Goal: Task Accomplishment & Management: Complete application form

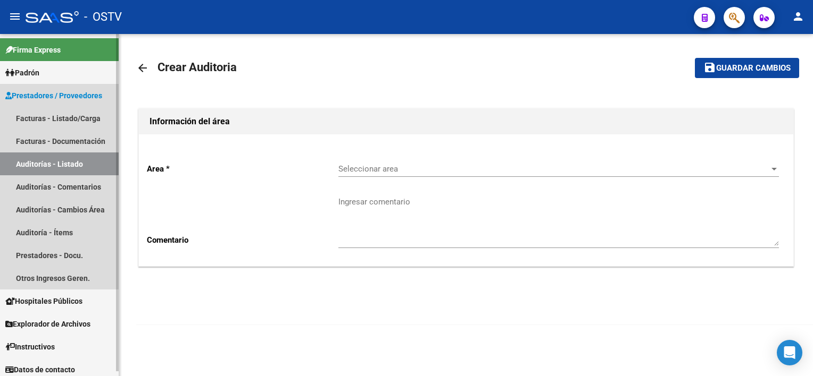
click at [41, 164] on link "Auditorías - Listado" at bounding box center [59, 164] width 119 height 23
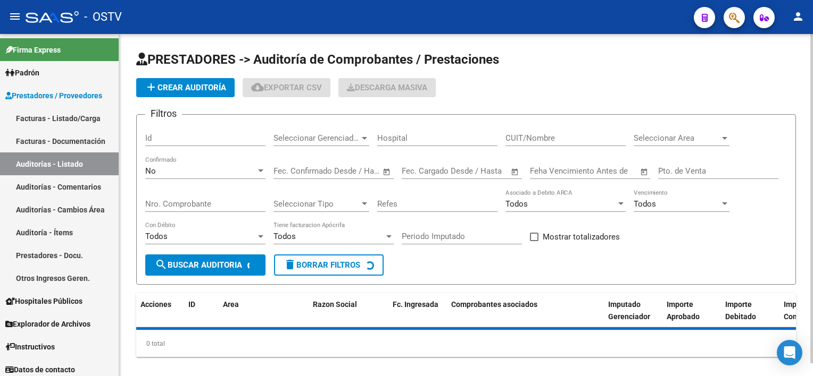
click at [205, 87] on span "add Crear Auditoría" at bounding box center [185, 88] width 81 height 10
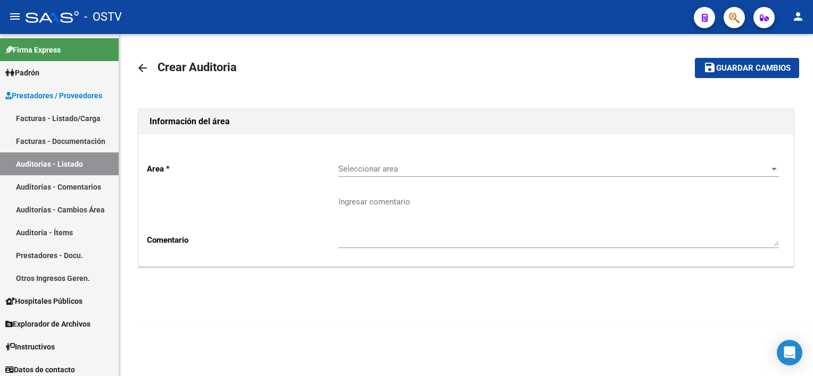
click at [408, 164] on span "Seleccionar area" at bounding box center [553, 169] width 431 height 10
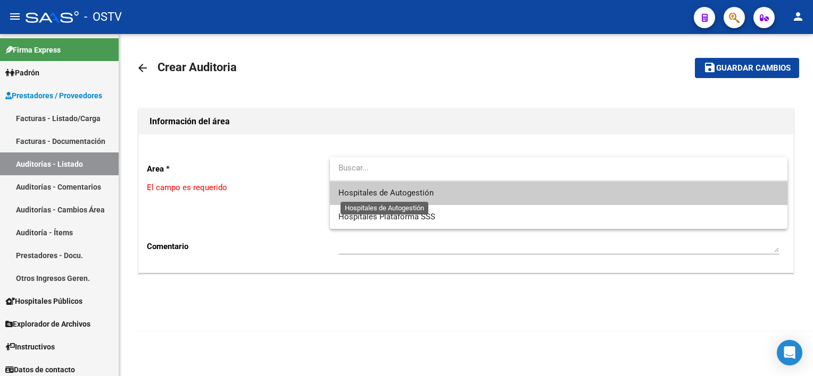
click at [410, 188] on span "Hospitales de Autogestión" at bounding box center [385, 193] width 95 height 10
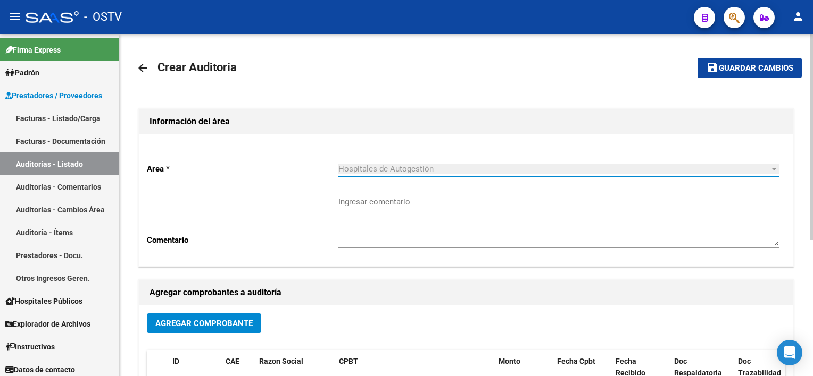
click at [234, 323] on span "Agregar Comprobante" at bounding box center [203, 324] width 97 height 10
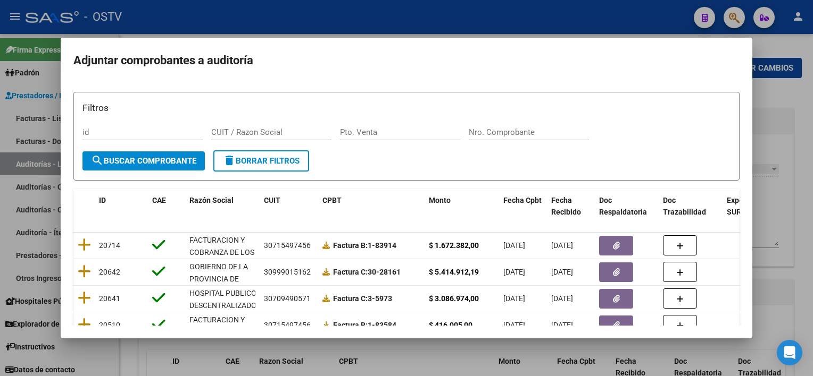
click at [523, 125] on div "Nro. Comprobante" at bounding box center [528, 132] width 120 height 16
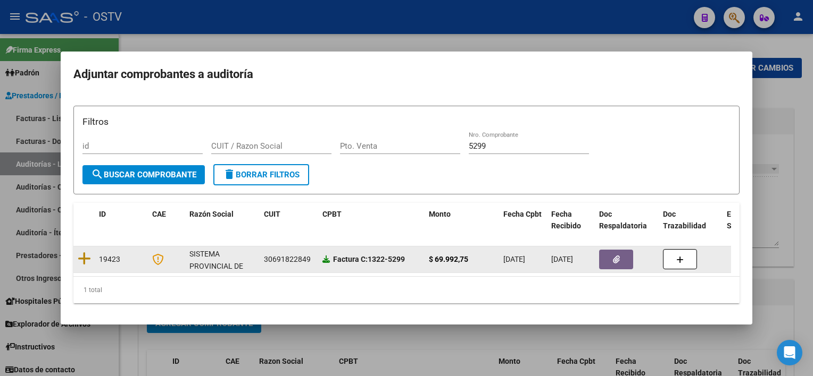
click at [325, 256] on icon at bounding box center [325, 259] width 7 height 7
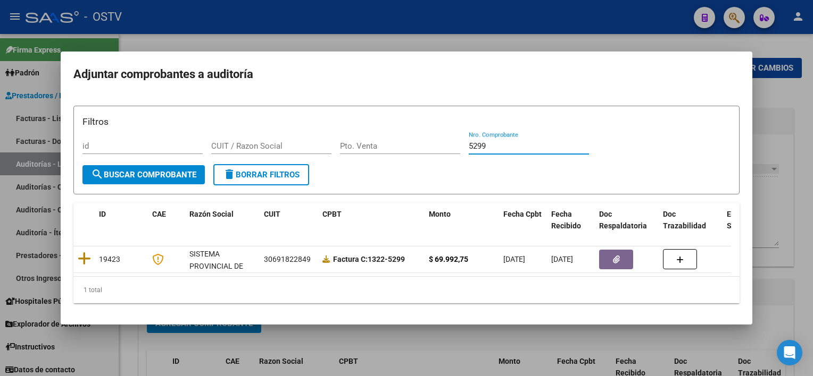
drag, startPoint x: 496, startPoint y: 141, endPoint x: 394, endPoint y: 121, distance: 104.0
click at [394, 121] on div "Filtros id CUIT / Razon Social Pto. Venta 5299 Nro. Comprobante" at bounding box center [406, 139] width 648 height 49
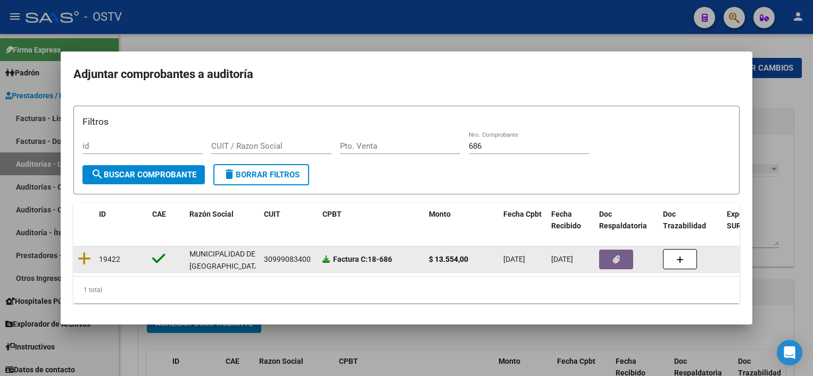
click at [323, 256] on icon at bounding box center [325, 259] width 7 height 7
click at [613, 256] on icon "button" at bounding box center [616, 260] width 7 height 8
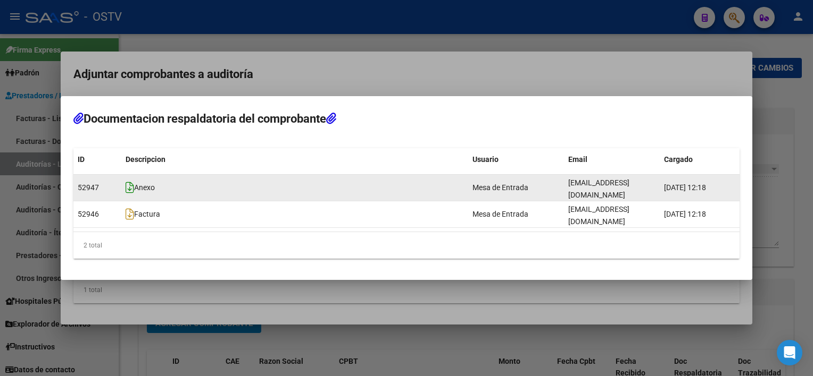
click at [129, 190] on icon at bounding box center [129, 188] width 9 height 12
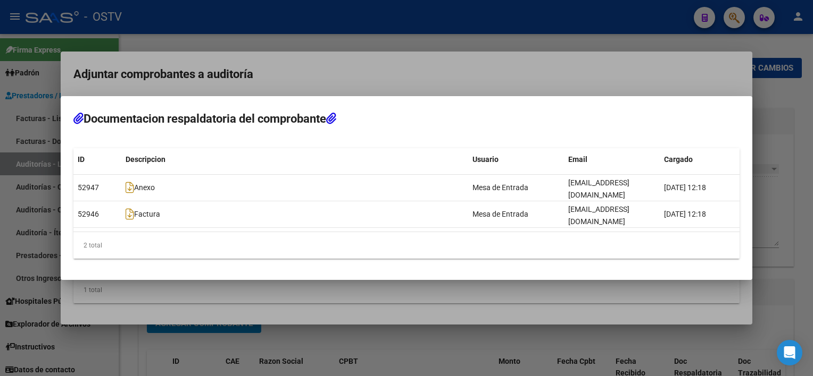
drag, startPoint x: 564, startPoint y: 336, endPoint x: 564, endPoint y: 325, distance: 10.1
click at [563, 335] on div at bounding box center [406, 188] width 813 height 376
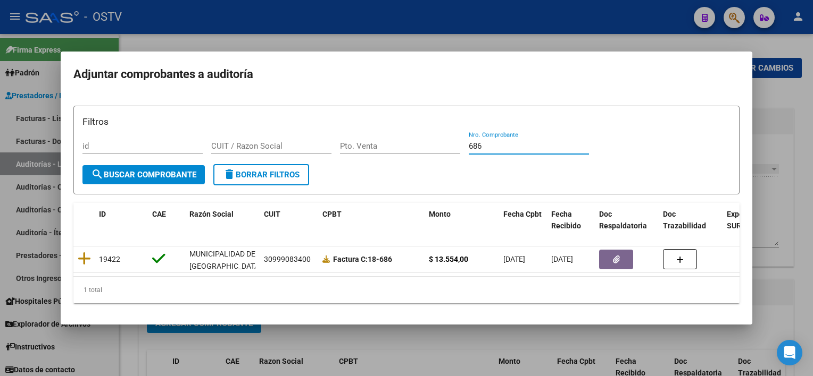
drag, startPoint x: 488, startPoint y: 139, endPoint x: 421, endPoint y: 130, distance: 67.7
click at [421, 130] on div "Filtros id CUIT / Razon Social Pto. Venta 686 Nro. Comprobante" at bounding box center [406, 139] width 648 height 49
drag, startPoint x: 500, startPoint y: 141, endPoint x: 366, endPoint y: 124, distance: 135.1
click at [366, 124] on div "Filtros id CUIT / Razon Social Pto. Venta 2500 Nro. Comprobante" at bounding box center [406, 139] width 648 height 49
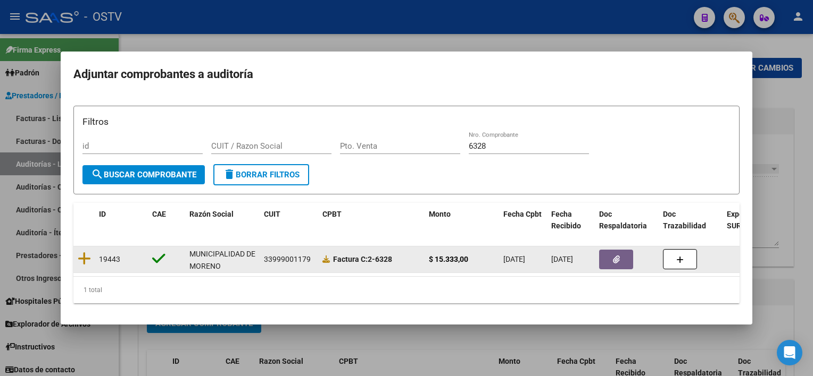
click at [647, 264] on div at bounding box center [626, 260] width 55 height 20
click at [608, 254] on button "button" at bounding box center [616, 260] width 34 height 20
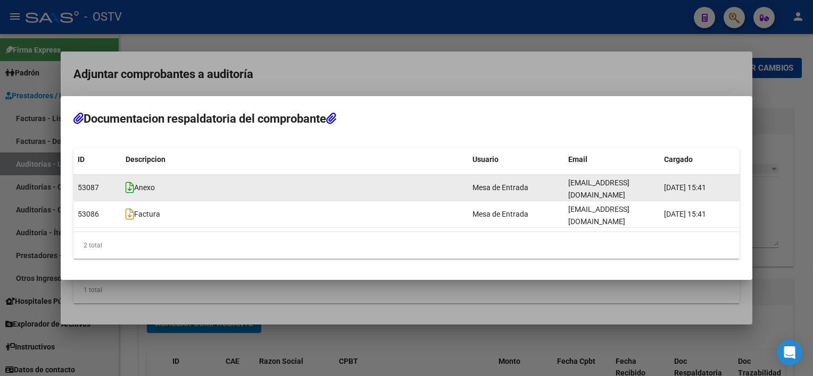
click at [130, 192] on icon at bounding box center [129, 188] width 9 height 12
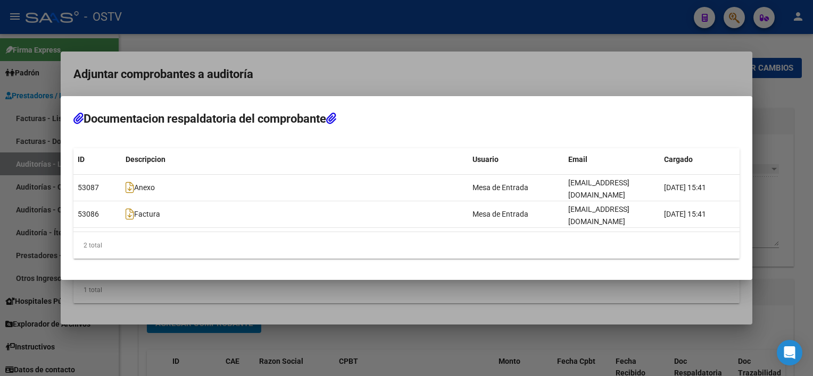
click at [439, 328] on div at bounding box center [406, 188] width 813 height 376
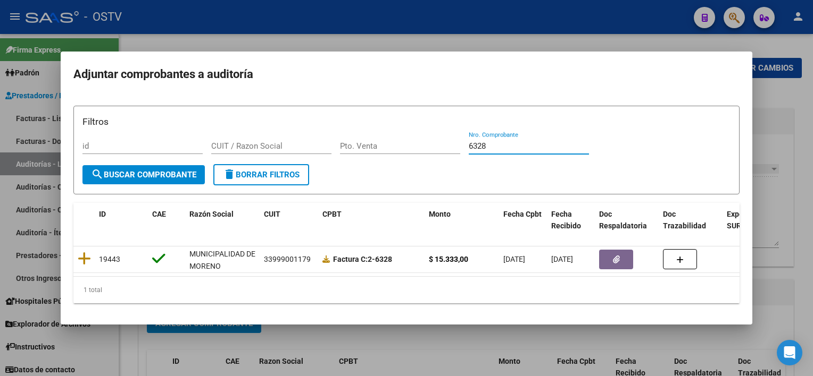
drag, startPoint x: 508, startPoint y: 143, endPoint x: 364, endPoint y: 131, distance: 144.0
click at [364, 131] on div "Filtros id CUIT / Razon Social Pto. Venta 6328 Nro. Comprobante" at bounding box center [406, 139] width 648 height 49
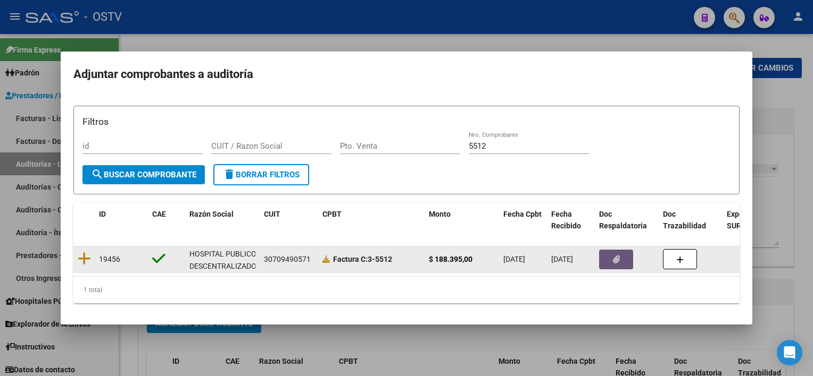
click at [601, 261] on button "button" at bounding box center [616, 260] width 34 height 20
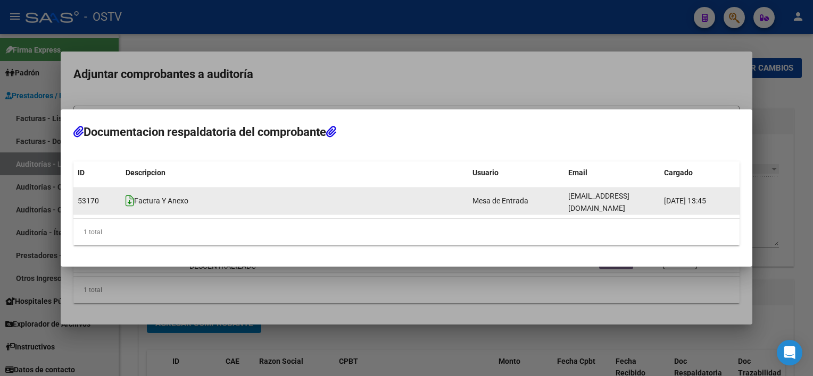
click at [129, 202] on icon at bounding box center [129, 201] width 9 height 12
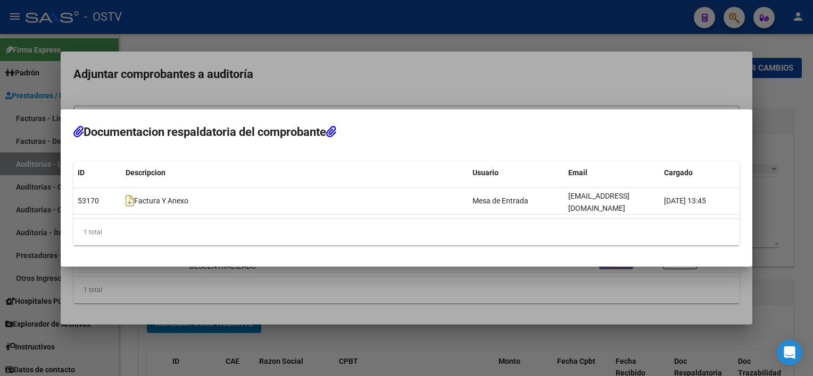
click at [476, 315] on div at bounding box center [406, 188] width 813 height 376
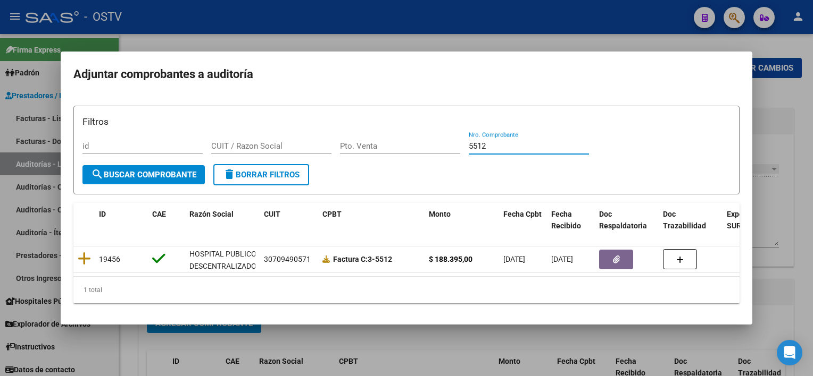
drag, startPoint x: 505, startPoint y: 145, endPoint x: 388, endPoint y: 143, distance: 117.0
click at [387, 139] on div "Filtros id CUIT / Razon Social Pto. Venta 5512 Nro. Comprobante" at bounding box center [406, 139] width 648 height 49
drag, startPoint x: 504, startPoint y: 146, endPoint x: 430, endPoint y: 131, distance: 75.3
click at [430, 131] on div "Filtros id CUIT / Razon Social Pto. Venta 40912 Nro. Comprobante" at bounding box center [406, 139] width 648 height 49
drag, startPoint x: 423, startPoint y: 136, endPoint x: 411, endPoint y: 139, distance: 13.2
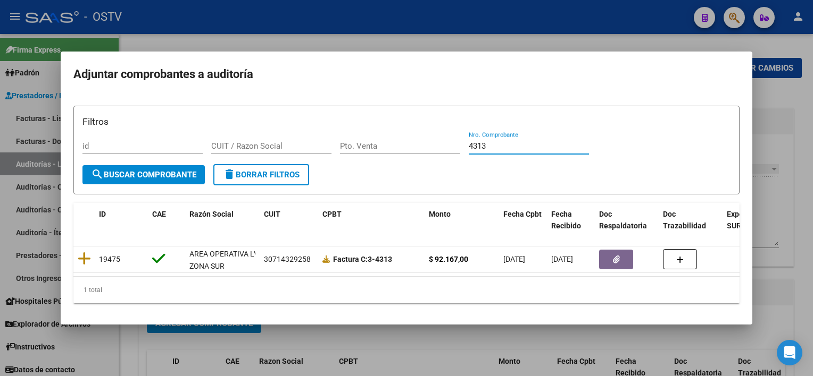
click at [413, 135] on div "Filtros id CUIT / Razon Social Pto. Venta 4313 Nro. Comprobante" at bounding box center [406, 139] width 648 height 49
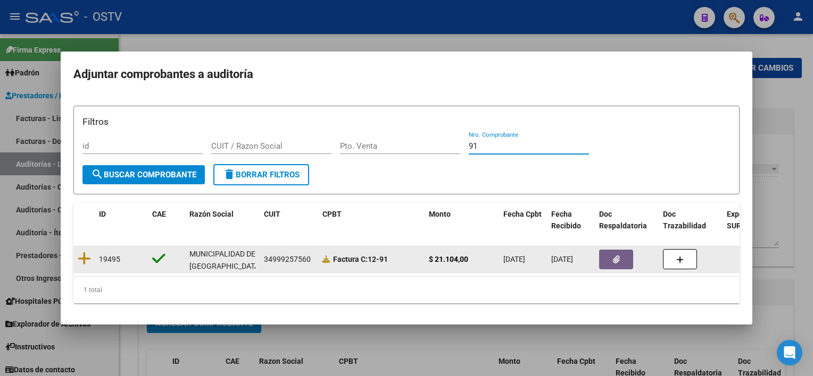
click at [609, 255] on button "button" at bounding box center [616, 260] width 34 height 20
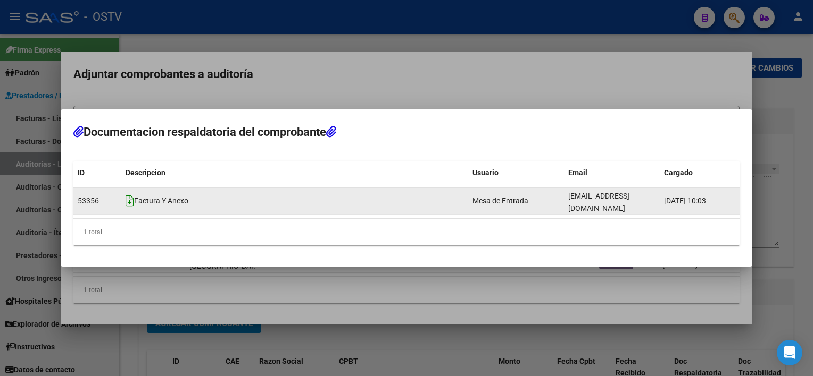
click at [127, 199] on icon at bounding box center [129, 201] width 9 height 12
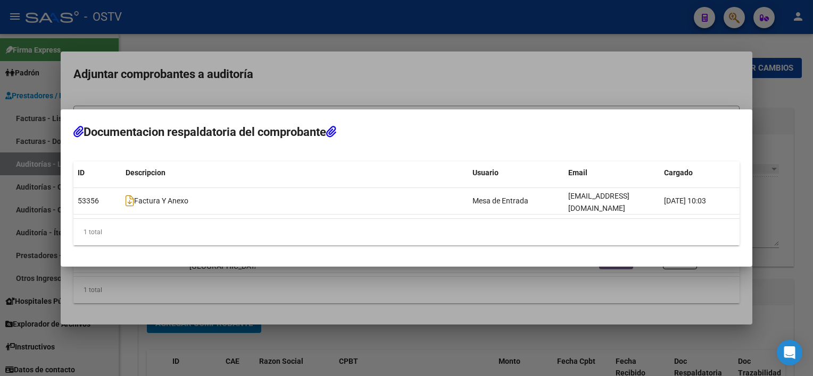
drag, startPoint x: 516, startPoint y: 305, endPoint x: 525, endPoint y: 258, distance: 47.2
click at [517, 305] on div at bounding box center [406, 188] width 813 height 376
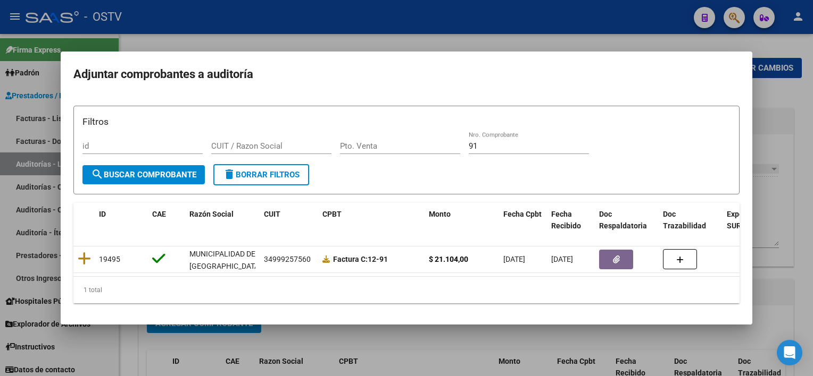
drag, startPoint x: 504, startPoint y: 143, endPoint x: 350, endPoint y: 127, distance: 155.0
click at [350, 127] on div "Filtros id CUIT / Razon Social Pto. Venta 91 Nro. Comprobante" at bounding box center [406, 139] width 648 height 49
drag, startPoint x: 502, startPoint y: 145, endPoint x: 425, endPoint y: 134, distance: 77.3
click at [424, 130] on div "Filtros id CUIT / Razon Social Pto. Venta 133 Nro. Comprobante" at bounding box center [406, 139] width 648 height 49
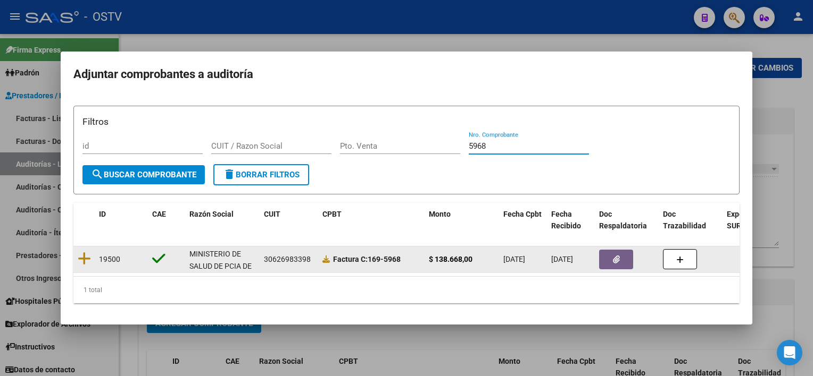
click at [610, 256] on button "button" at bounding box center [616, 260] width 34 height 20
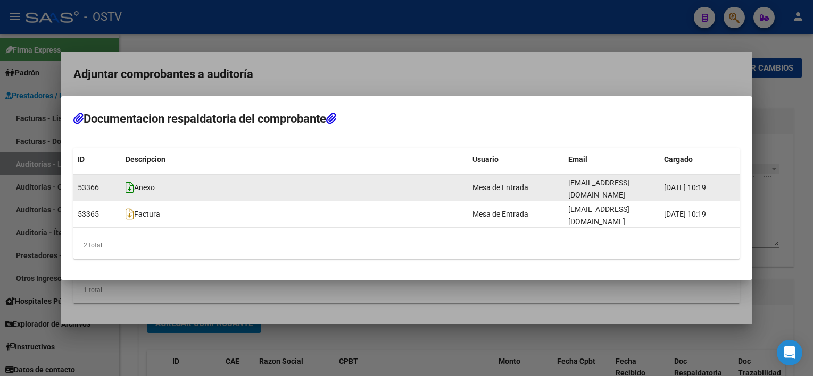
click at [128, 192] on icon at bounding box center [129, 188] width 9 height 12
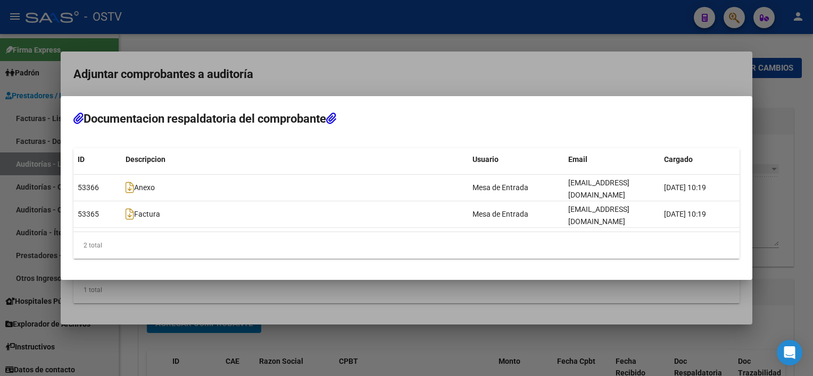
click at [480, 291] on div at bounding box center [406, 188] width 813 height 376
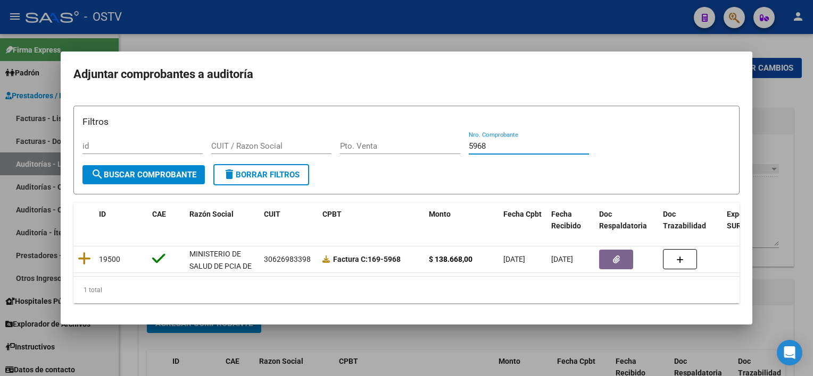
drag, startPoint x: 504, startPoint y: 142, endPoint x: 422, endPoint y: 137, distance: 82.0
click at [422, 132] on div "Filtros id CUIT / Razon Social Pto. Venta 5968 Nro. Comprobante" at bounding box center [406, 139] width 648 height 49
paste input "3426"
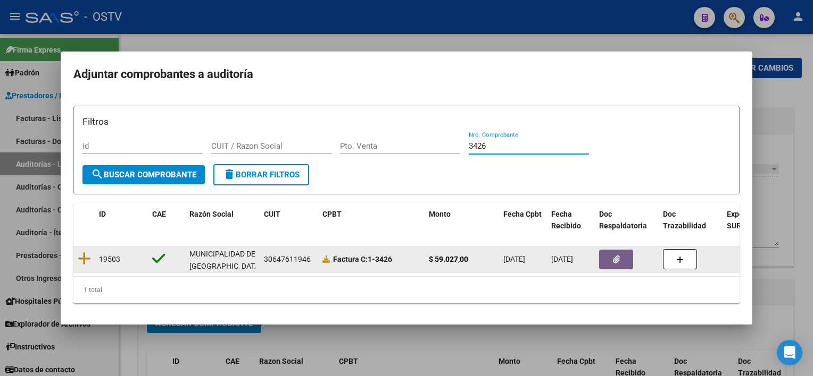
click at [619, 255] on span "button" at bounding box center [616, 260] width 7 height 10
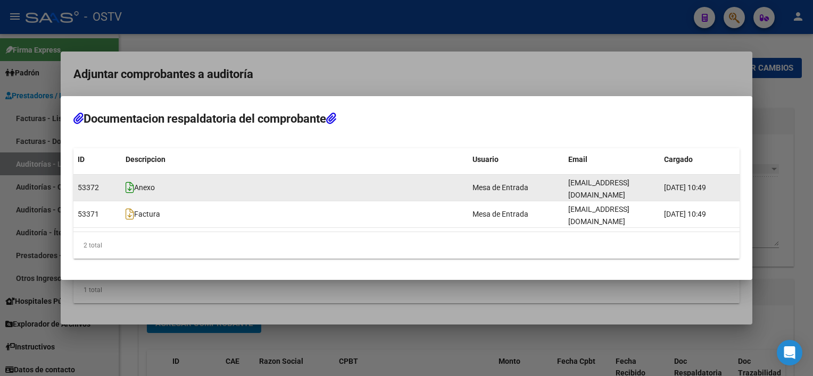
click at [128, 194] on icon at bounding box center [129, 188] width 9 height 12
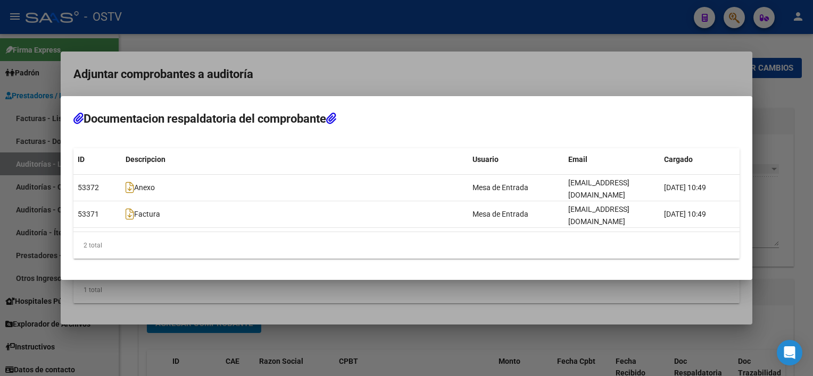
click at [376, 308] on div at bounding box center [406, 188] width 813 height 376
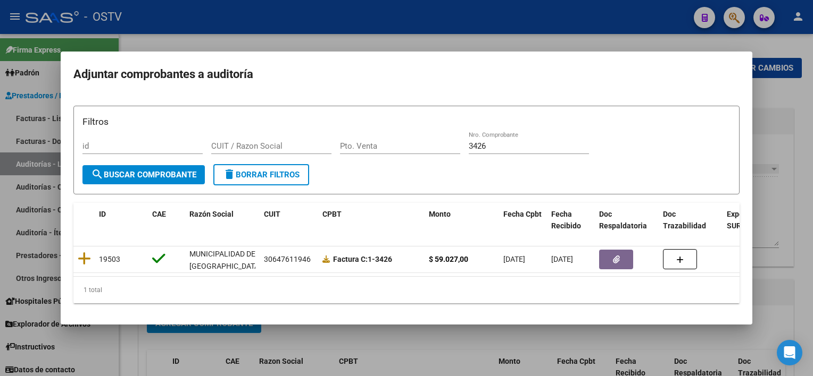
click at [494, 147] on div "3426 Nro. Comprobante" at bounding box center [528, 146] width 120 height 16
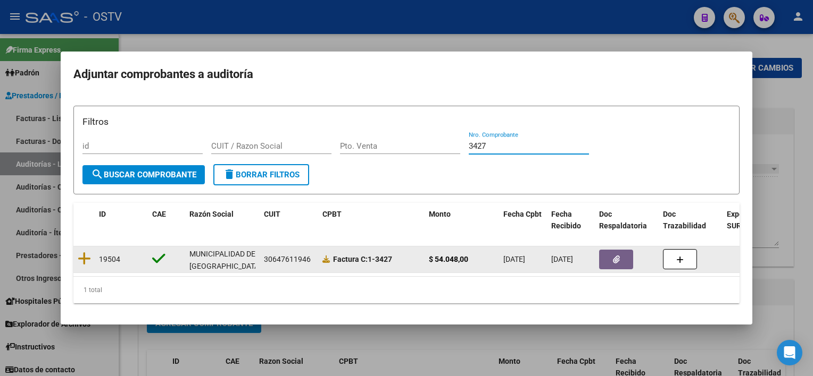
click at [613, 259] on icon "button" at bounding box center [616, 260] width 7 height 8
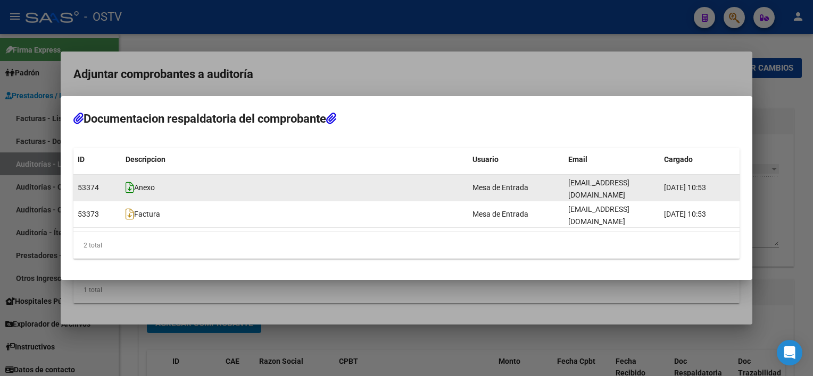
click at [128, 194] on icon at bounding box center [129, 188] width 9 height 12
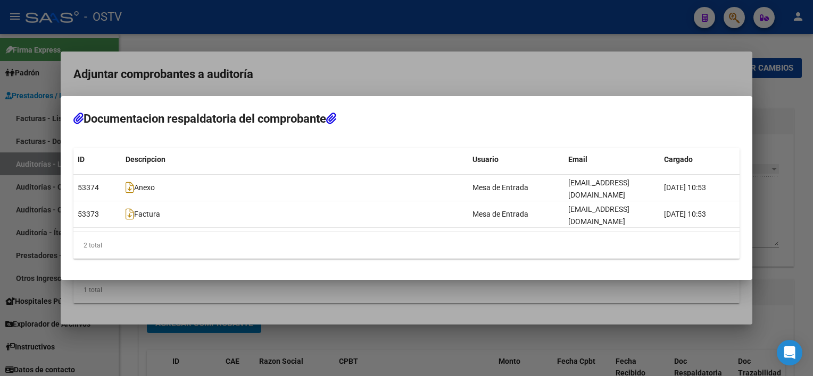
click at [455, 301] on div at bounding box center [406, 188] width 813 height 376
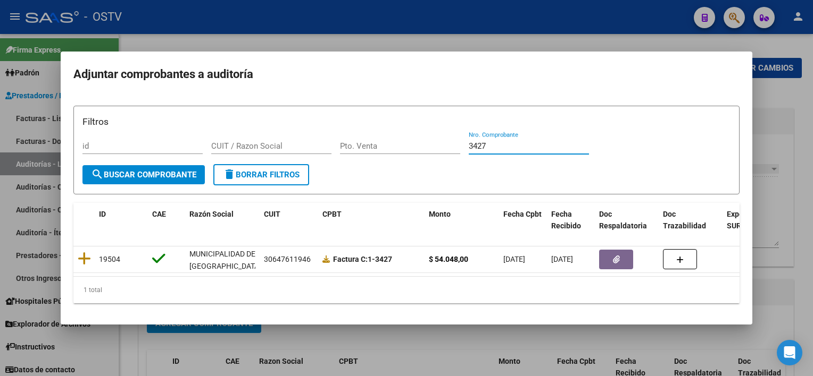
drag, startPoint x: 506, startPoint y: 140, endPoint x: 423, endPoint y: 138, distance: 83.0
click at [424, 135] on div "Filtros id CUIT / Razon Social Pto. Venta 3427 Nro. Comprobante" at bounding box center [406, 139] width 648 height 49
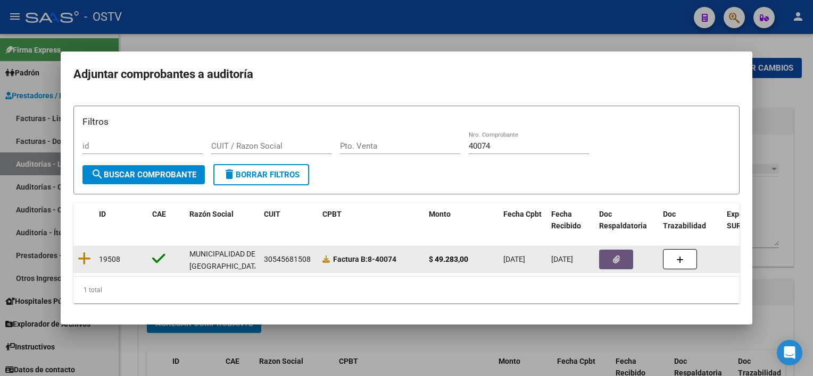
click at [614, 257] on icon "button" at bounding box center [616, 260] width 7 height 8
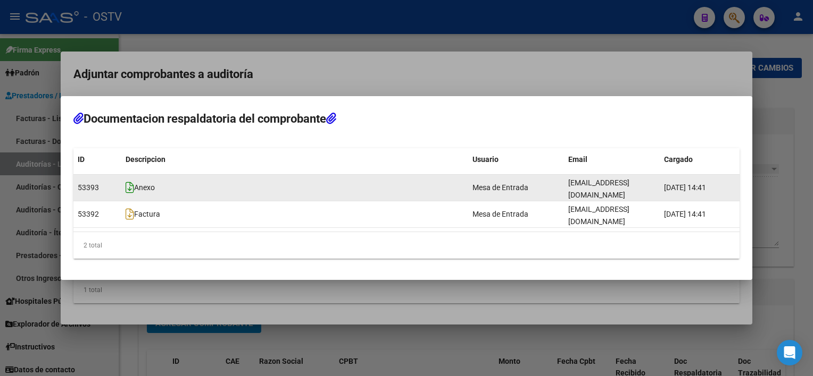
click at [130, 194] on icon at bounding box center [129, 188] width 9 height 12
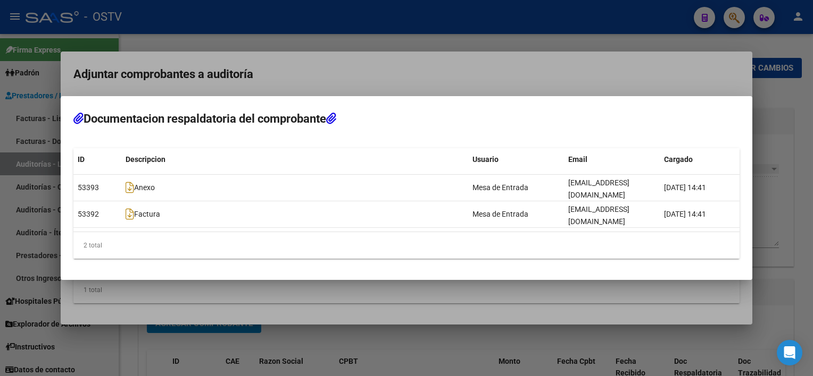
click at [480, 279] on div at bounding box center [406, 188] width 813 height 376
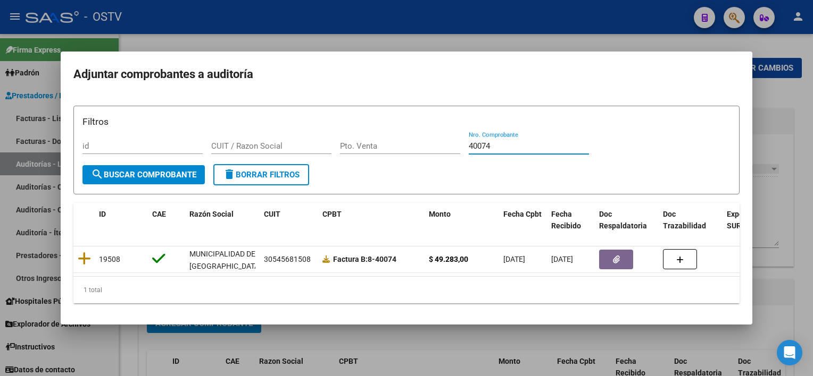
drag, startPoint x: 498, startPoint y: 143, endPoint x: 426, endPoint y: 127, distance: 73.5
click at [426, 124] on div "Filtros id CUIT / Razon Social Pto. Venta 40074 Nro. Comprobante" at bounding box center [406, 139] width 648 height 49
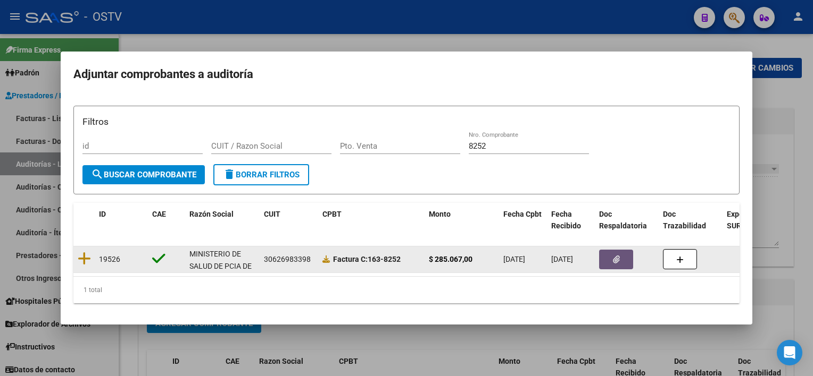
click at [623, 250] on button "button" at bounding box center [616, 260] width 34 height 20
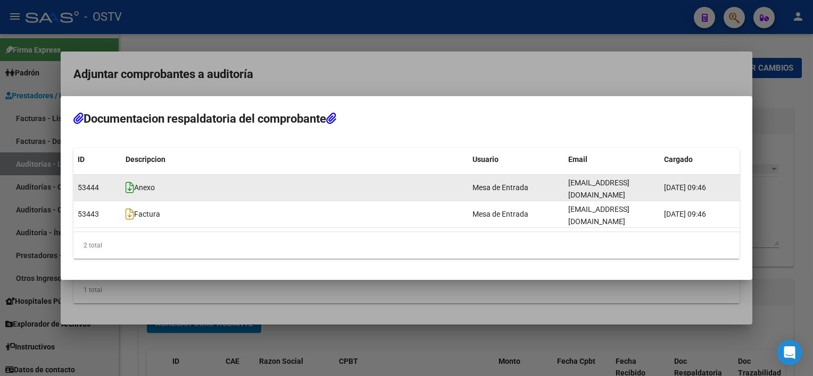
click at [126, 194] on icon at bounding box center [129, 188] width 9 height 12
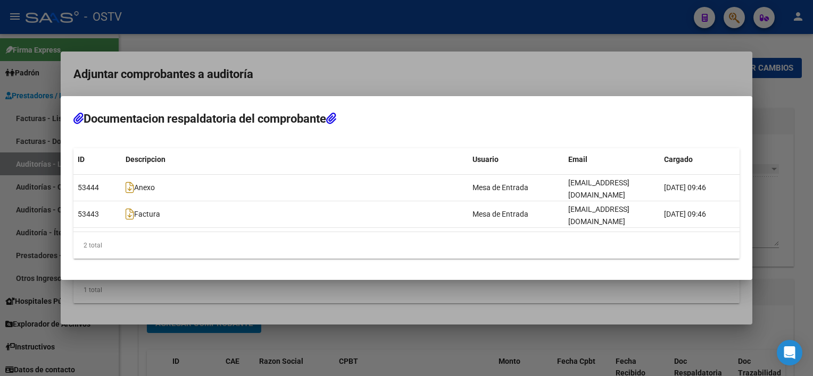
click at [358, 273] on div at bounding box center [406, 188] width 813 height 376
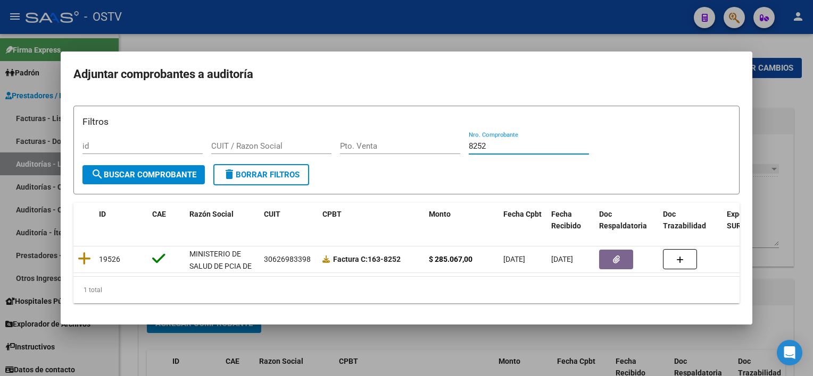
drag, startPoint x: 500, startPoint y: 144, endPoint x: 428, endPoint y: 126, distance: 74.4
click at [432, 131] on div "Filtros id CUIT / Razon Social Pto. Venta 8252 Nro. Comprobante" at bounding box center [406, 139] width 648 height 49
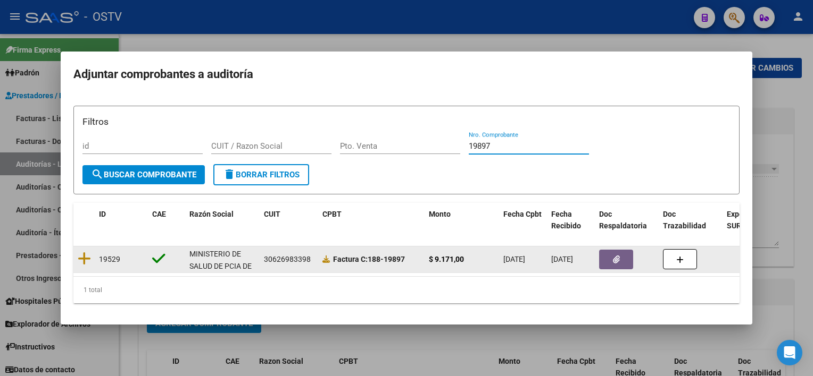
click at [616, 257] on icon "button" at bounding box center [616, 260] width 7 height 8
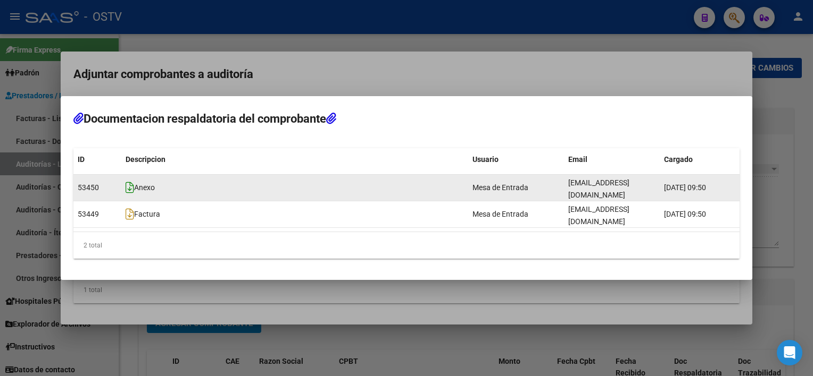
click at [129, 193] on icon at bounding box center [129, 188] width 9 height 12
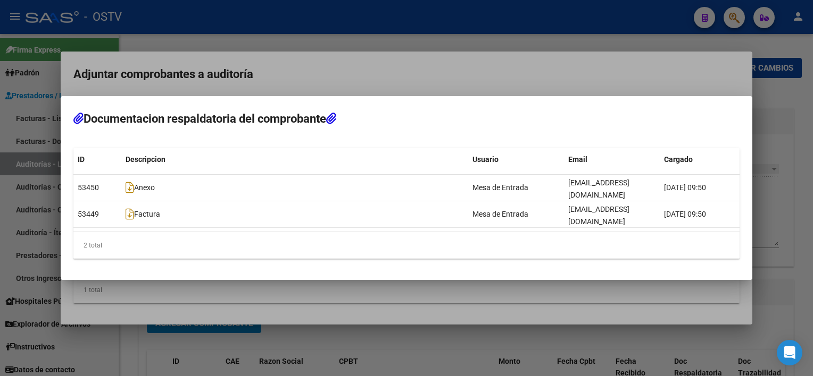
click at [402, 304] on div at bounding box center [406, 188] width 813 height 376
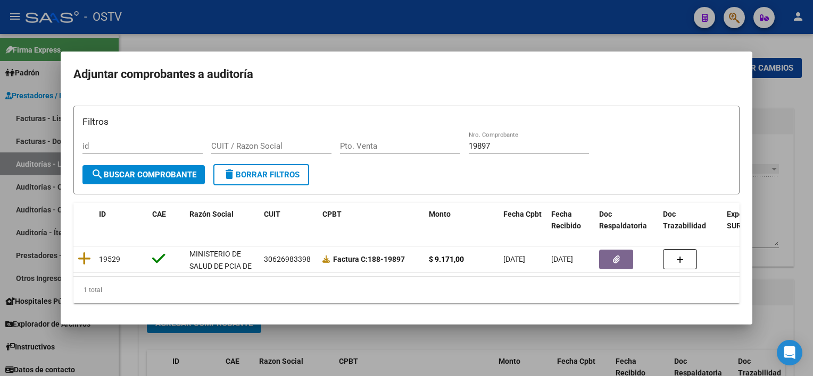
click at [500, 147] on div "19897 Nro. Comprobante" at bounding box center [528, 146] width 120 height 16
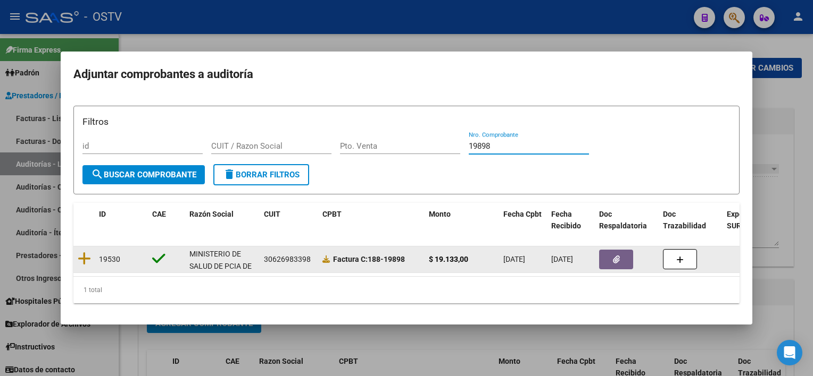
click at [623, 253] on button "button" at bounding box center [616, 260] width 34 height 20
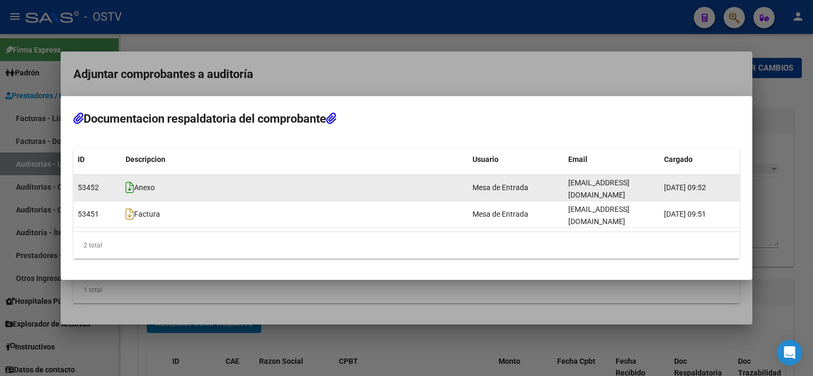
click at [128, 193] on icon at bounding box center [129, 188] width 9 height 12
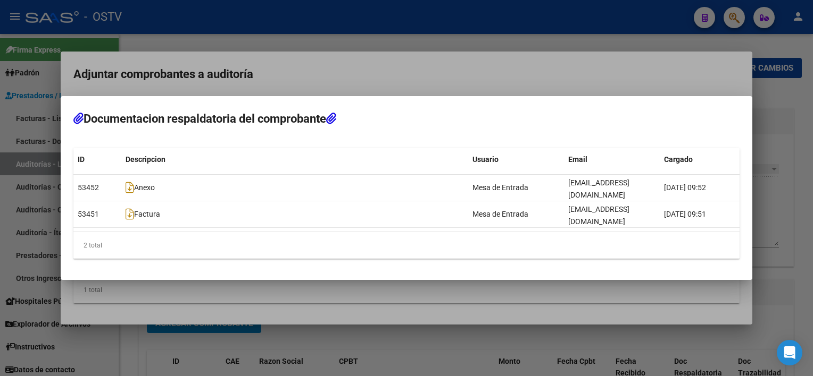
click at [409, 300] on div at bounding box center [406, 188] width 813 height 376
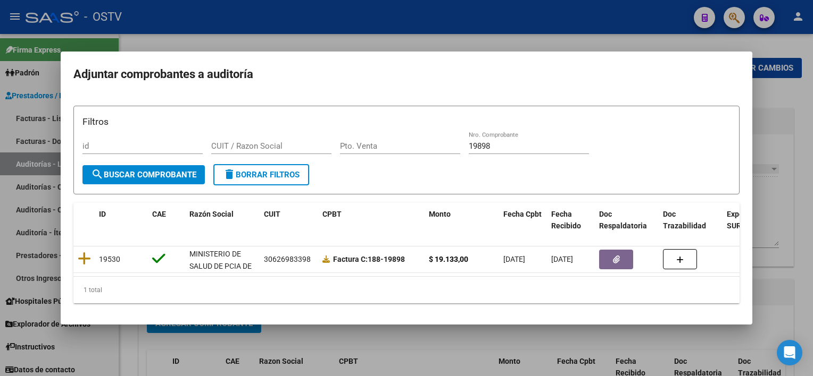
click at [500, 144] on input "19898" at bounding box center [528, 146] width 120 height 10
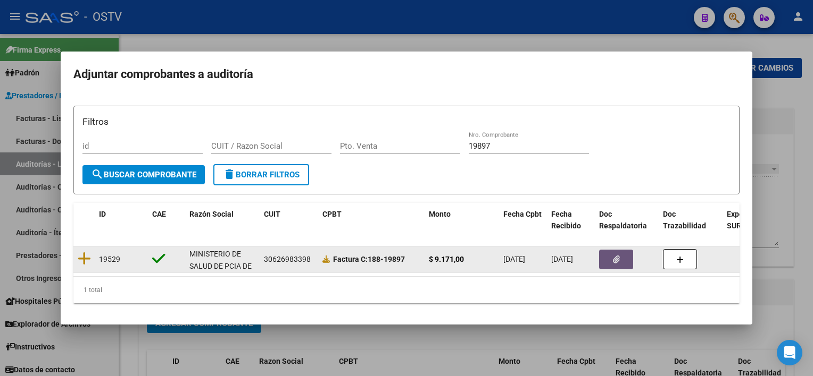
click at [613, 256] on icon "button" at bounding box center [616, 260] width 7 height 8
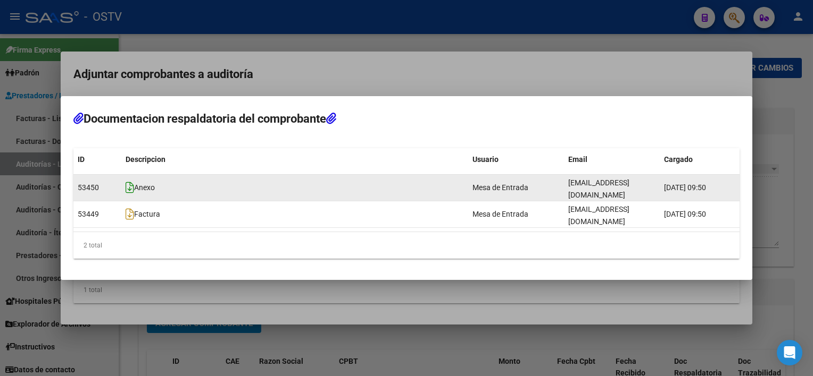
click at [127, 194] on icon at bounding box center [129, 188] width 9 height 12
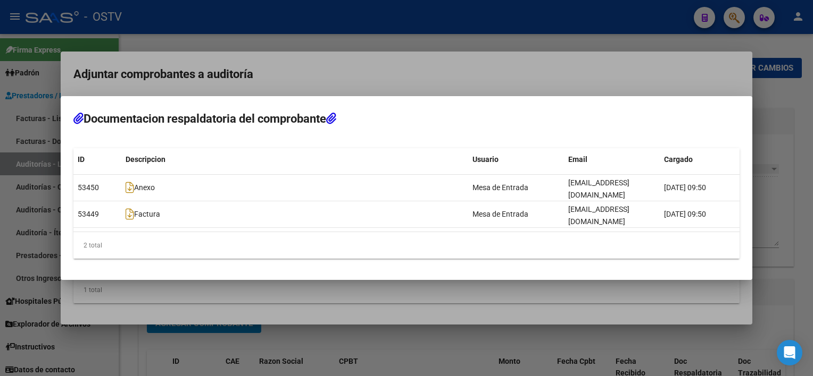
click at [462, 291] on div at bounding box center [406, 188] width 813 height 376
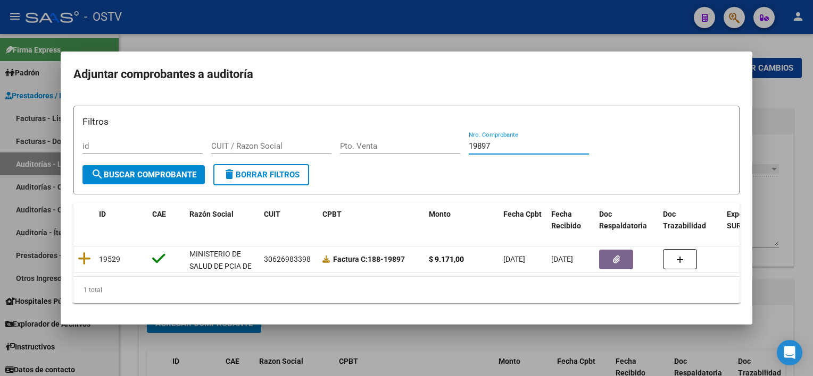
drag, startPoint x: 504, startPoint y: 140, endPoint x: 428, endPoint y: 136, distance: 76.7
click at [428, 136] on div "Filtros id CUIT / Razon Social Pto. Venta 19897 Nro. Comprobante" at bounding box center [406, 139] width 648 height 49
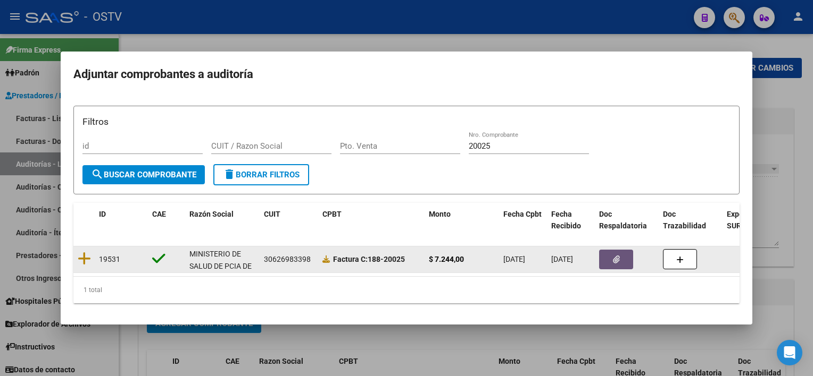
click at [611, 256] on button "button" at bounding box center [616, 260] width 34 height 20
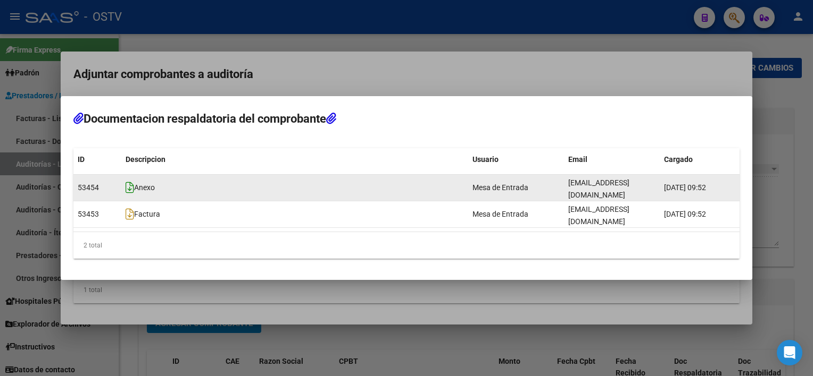
click at [130, 194] on icon at bounding box center [129, 188] width 9 height 12
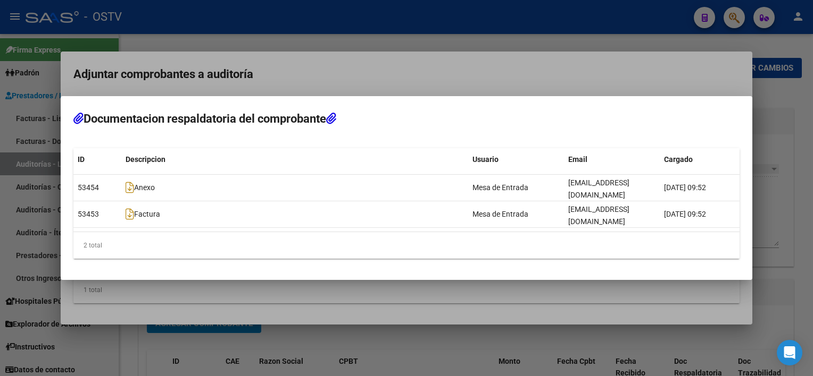
click at [498, 298] on div at bounding box center [406, 188] width 813 height 376
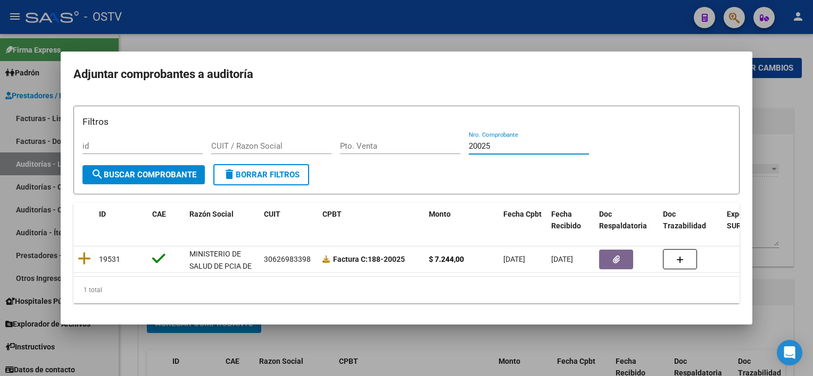
drag, startPoint x: 504, startPoint y: 145, endPoint x: 437, endPoint y: 132, distance: 68.2
click at [437, 132] on div "Filtros id CUIT / Razon Social Pto. Venta 20025 Nro. Comprobante" at bounding box center [406, 139] width 648 height 49
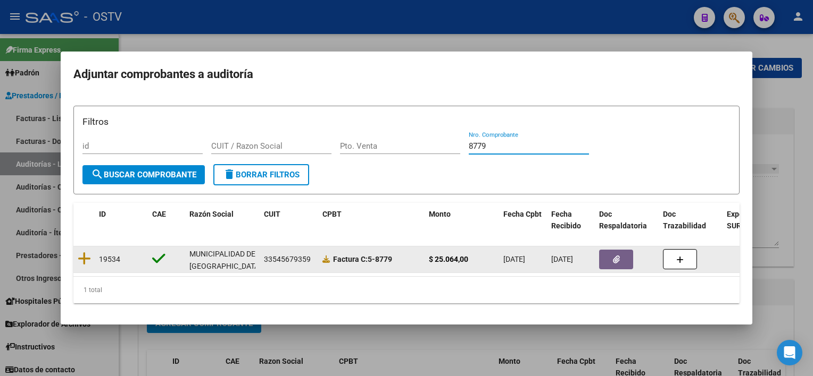
type input "8779"
click at [611, 256] on button "button" at bounding box center [616, 260] width 34 height 20
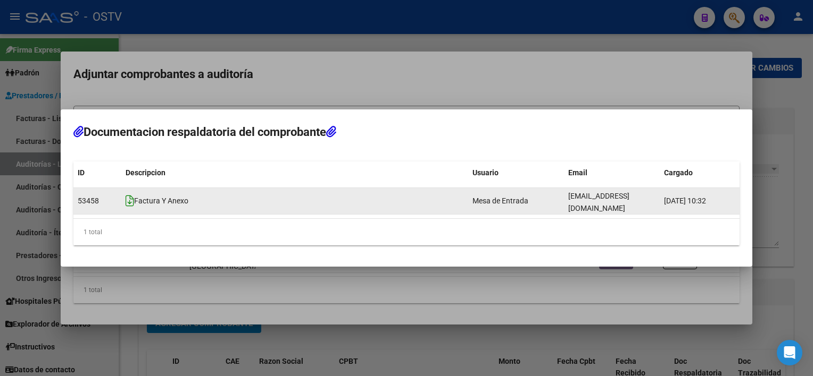
click at [127, 198] on icon at bounding box center [129, 201] width 9 height 12
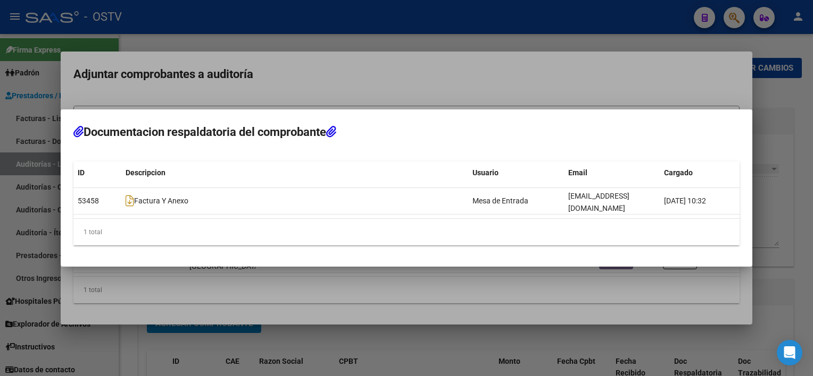
click at [390, 347] on div at bounding box center [406, 188] width 813 height 376
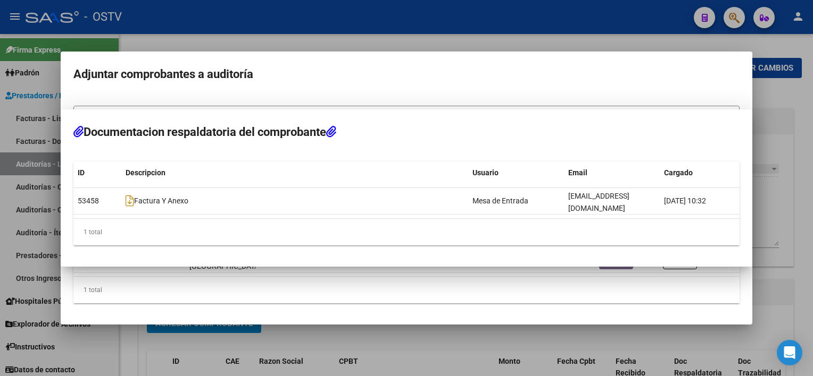
click at [390, 347] on div at bounding box center [406, 188] width 813 height 376
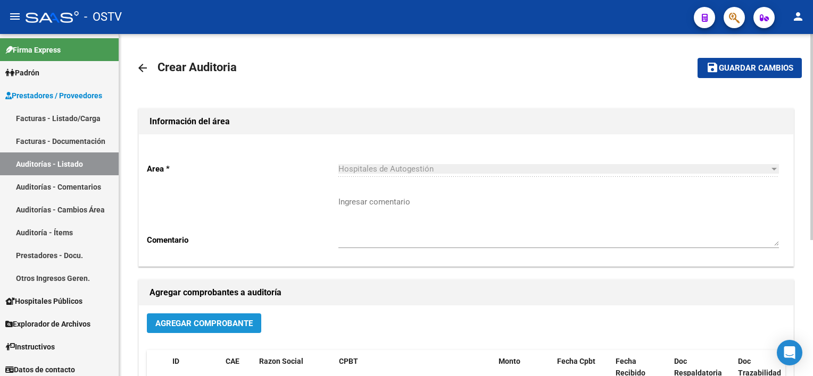
click at [204, 329] on button "Agregar Comprobante" at bounding box center [204, 324] width 114 height 20
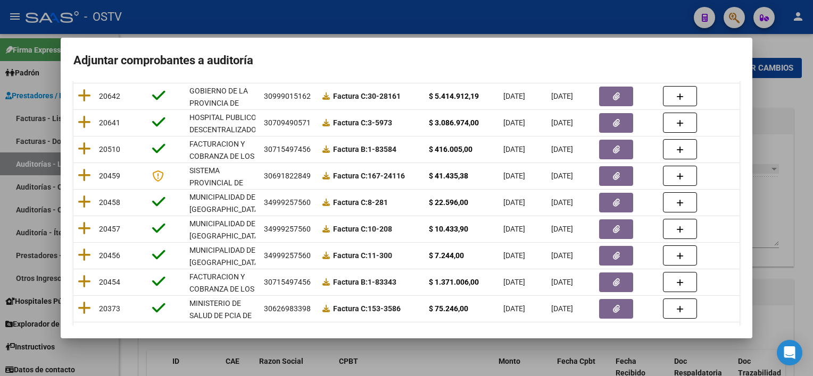
scroll to position [219, 0]
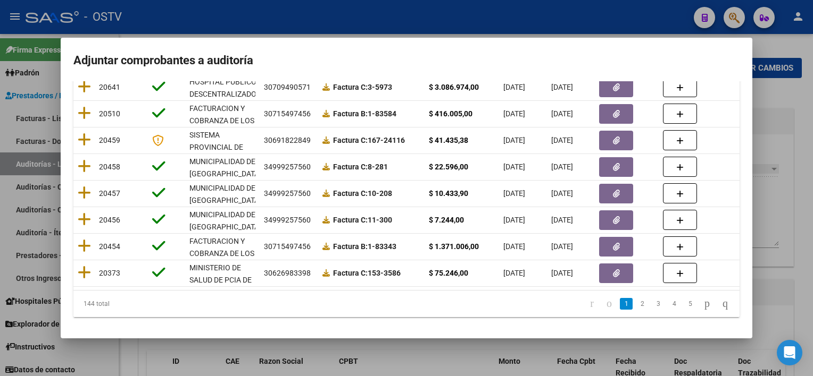
click at [421, 352] on div at bounding box center [406, 188] width 813 height 376
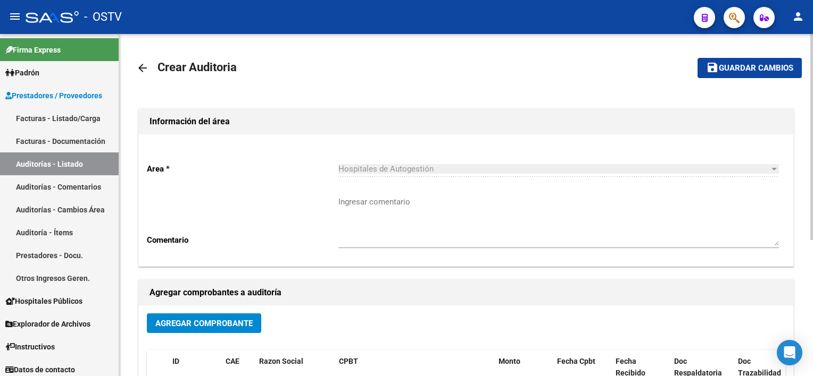
click at [183, 315] on button "Agregar Comprobante" at bounding box center [204, 324] width 114 height 20
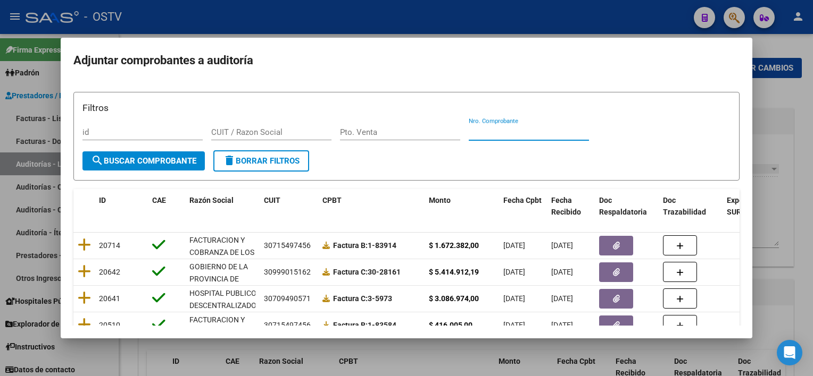
click at [521, 136] on input "Nro. Comprobante" at bounding box center [528, 133] width 120 height 10
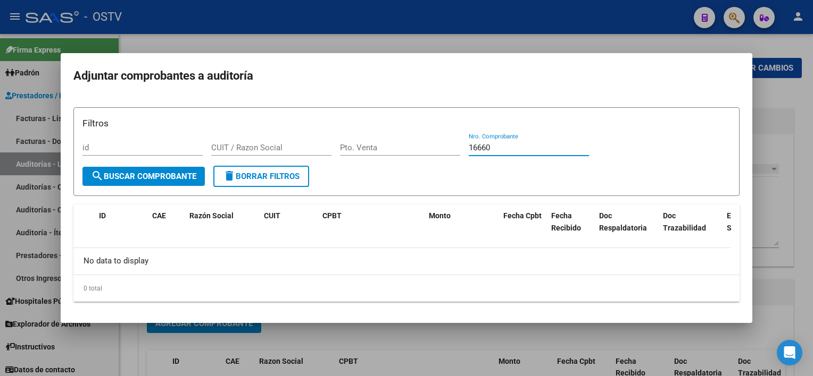
type input "16660"
click at [797, 208] on div at bounding box center [406, 188] width 813 height 376
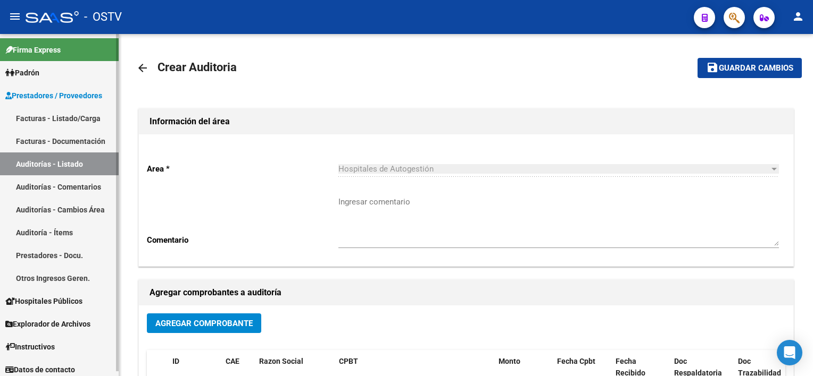
click at [63, 159] on link "Auditorías - Listado" at bounding box center [59, 164] width 119 height 23
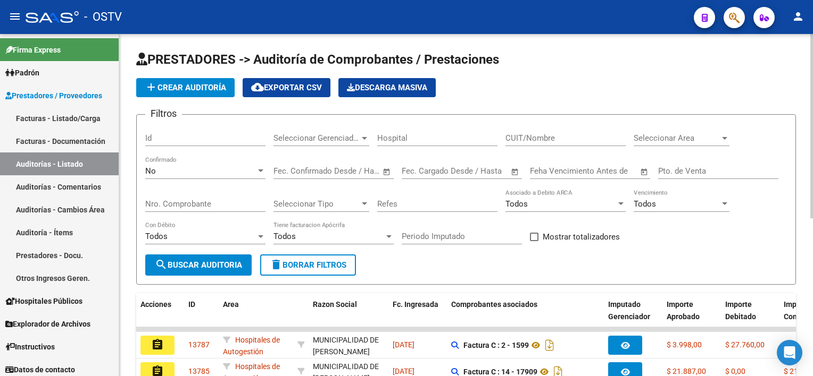
click at [331, 270] on button "delete Borrar Filtros" at bounding box center [308, 265] width 96 height 21
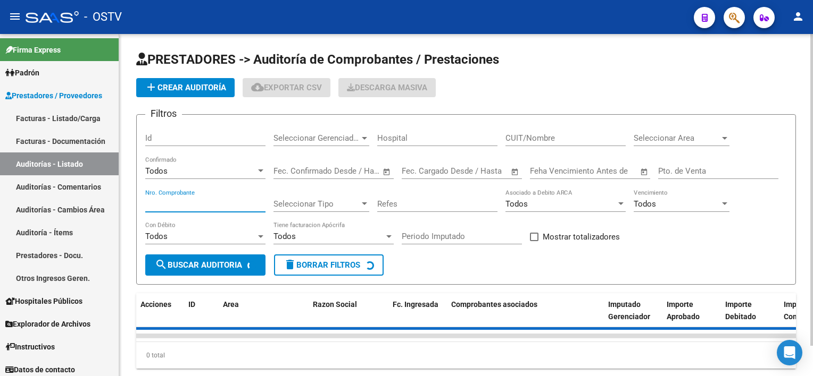
click at [195, 204] on input "Nro. Comprobante" at bounding box center [205, 204] width 120 height 10
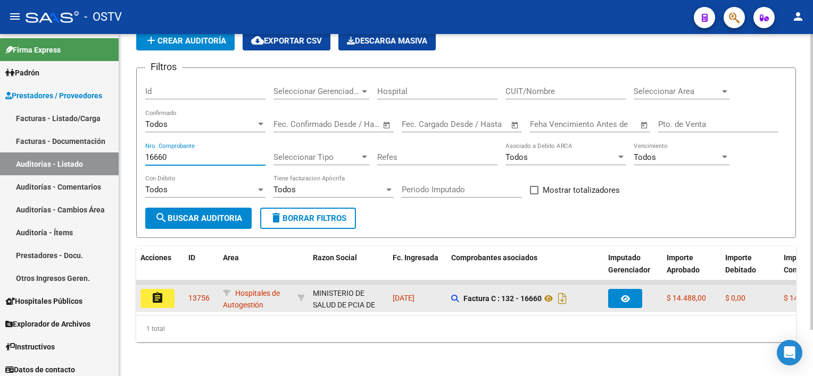
type input "16660"
click at [170, 293] on button "assignment" at bounding box center [157, 298] width 34 height 19
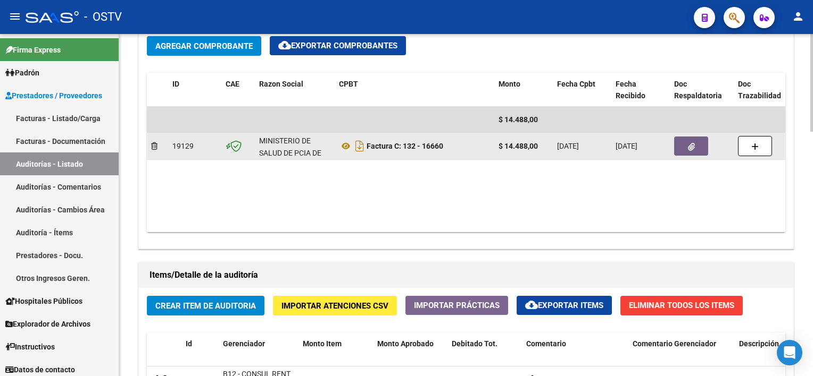
scroll to position [532, 0]
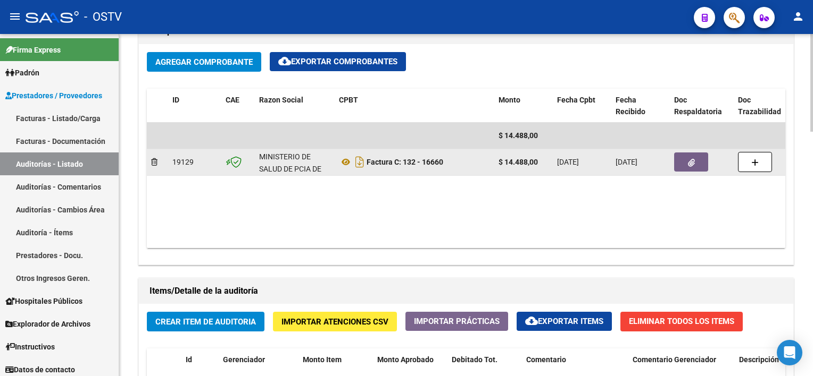
click at [697, 162] on button "button" at bounding box center [691, 162] width 34 height 19
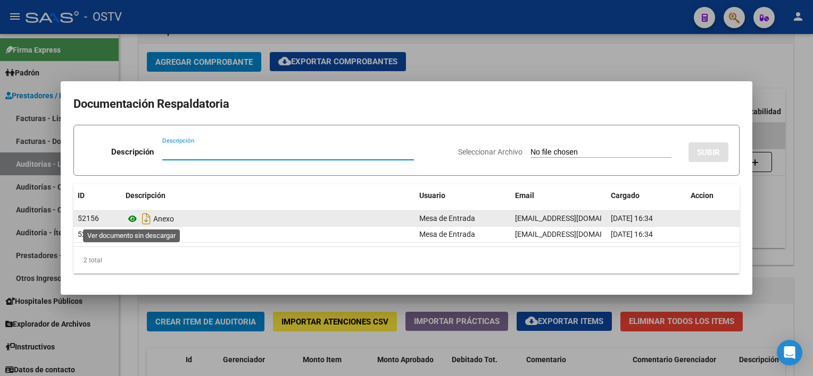
click at [130, 216] on icon at bounding box center [132, 219] width 14 height 13
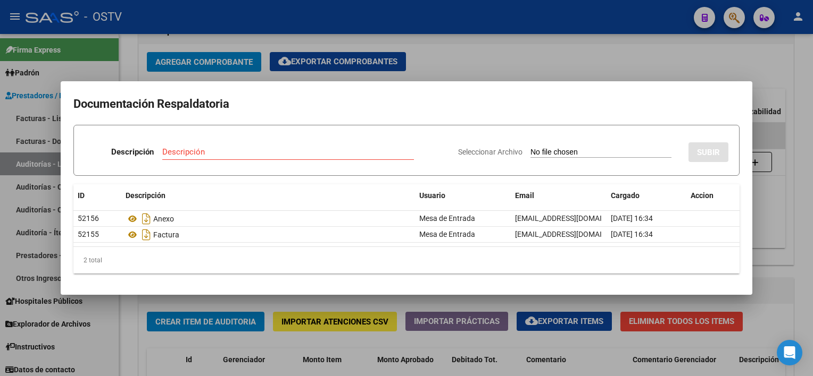
click at [438, 304] on div at bounding box center [406, 188] width 813 height 376
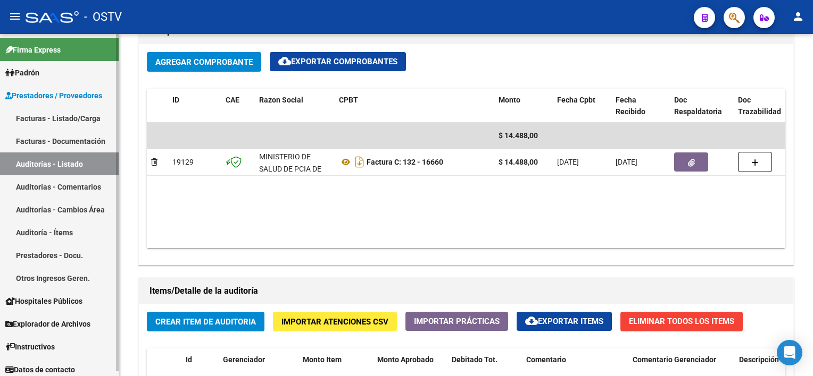
click at [78, 157] on link "Auditorías - Listado" at bounding box center [59, 164] width 119 height 23
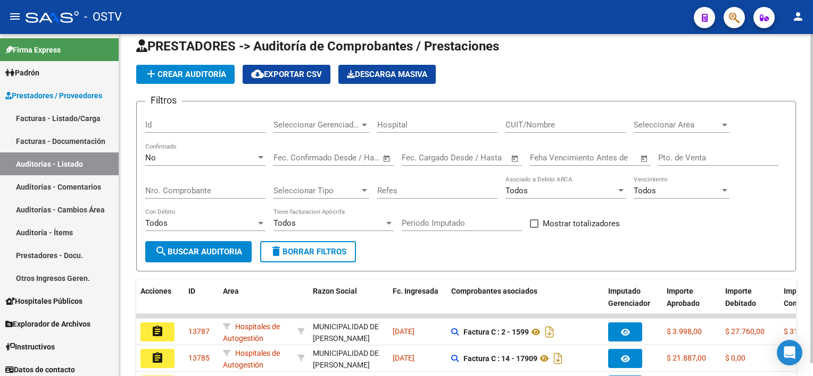
scroll to position [292, 0]
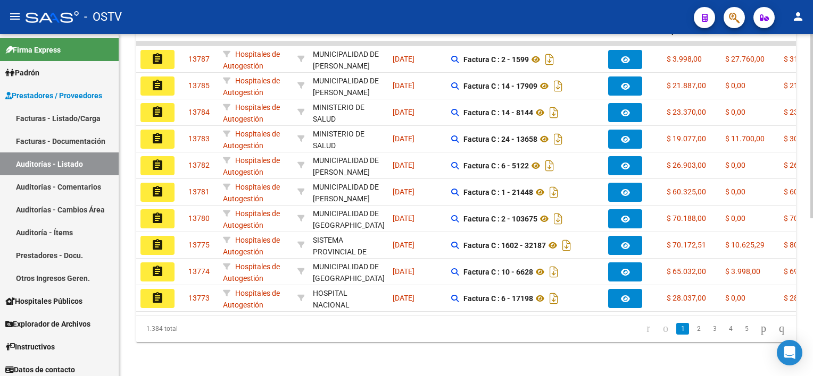
click at [345, 261] on div "MUNICIPALIDAD DE [GEOGRAPHIC_DATA]" at bounding box center [349, 273] width 72 height 24
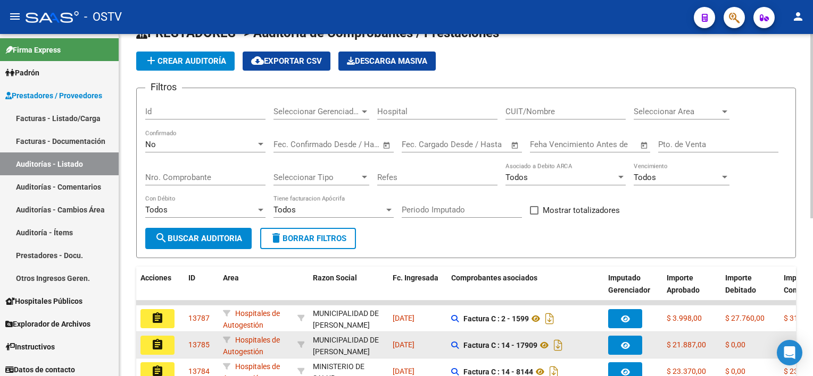
scroll to position [0, 0]
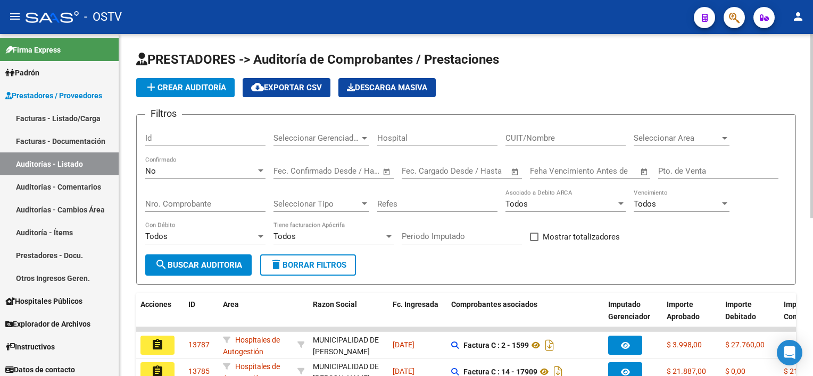
click at [171, 199] on input "Nro. Comprobante" at bounding box center [205, 204] width 120 height 10
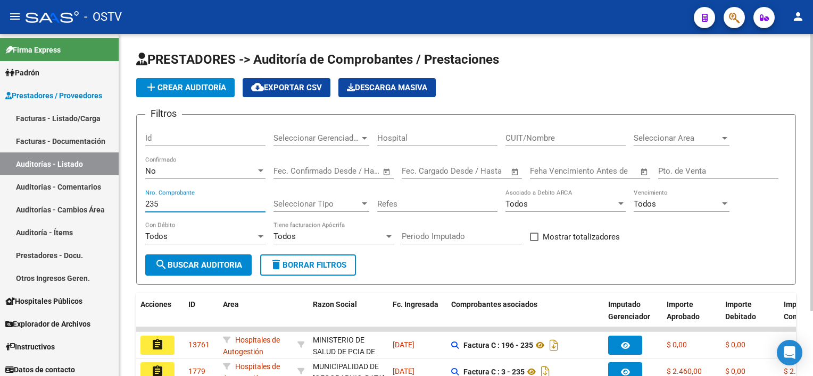
scroll to position [53, 0]
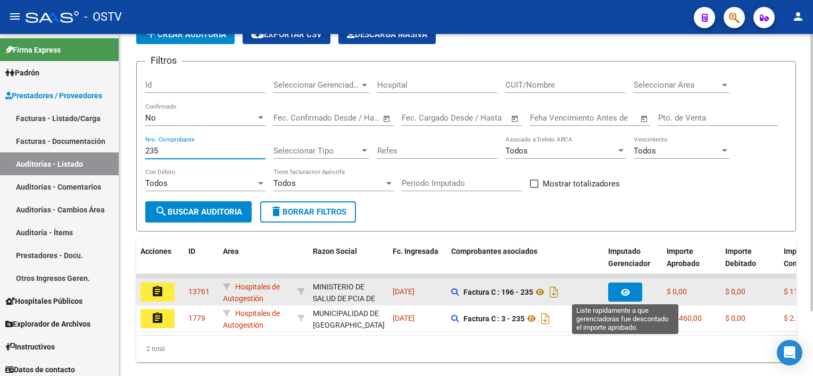
type input "235"
click at [634, 290] on button "button" at bounding box center [625, 292] width 34 height 19
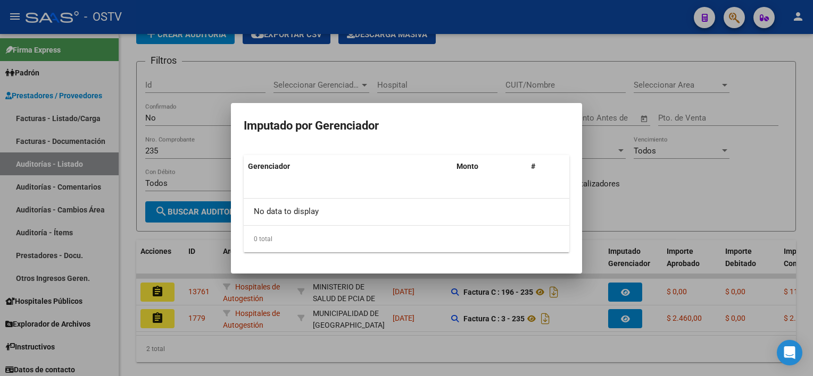
click at [457, 344] on div at bounding box center [406, 188] width 813 height 376
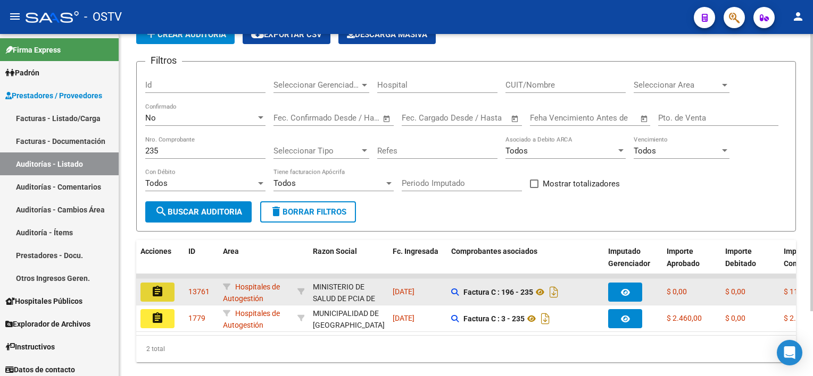
click at [156, 294] on mat-icon "assignment" at bounding box center [157, 292] width 13 height 13
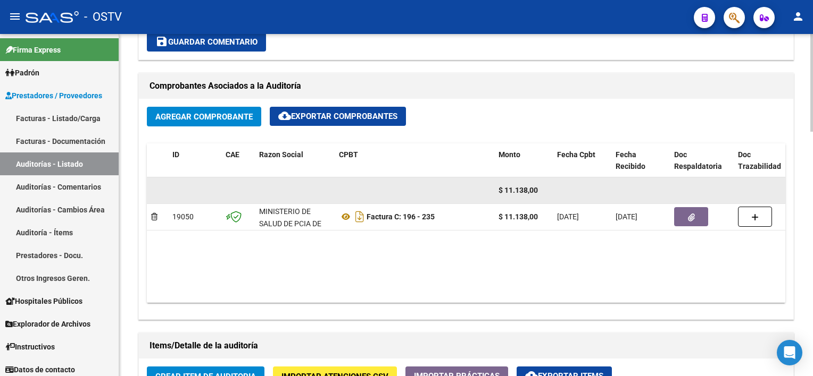
scroll to position [479, 0]
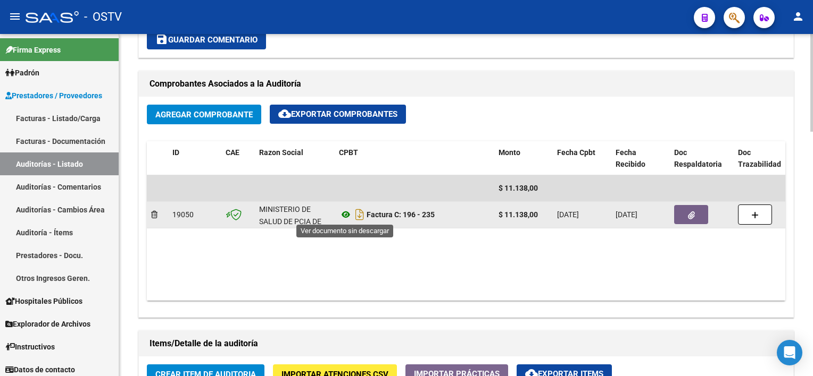
click at [342, 214] on icon at bounding box center [346, 214] width 14 height 13
click at [688, 219] on button "button" at bounding box center [691, 214] width 34 height 19
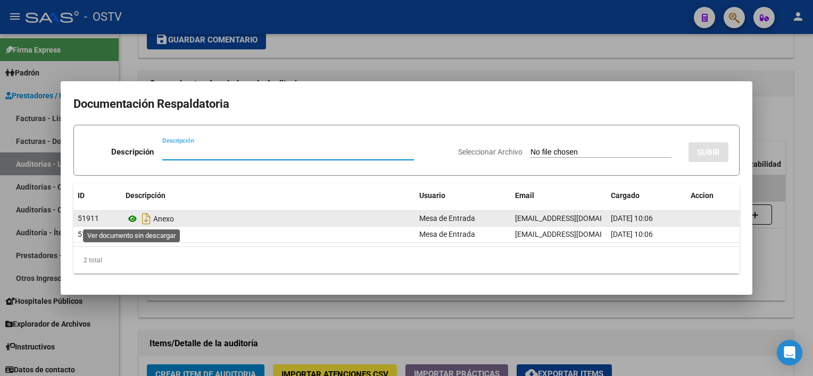
click at [134, 220] on icon at bounding box center [132, 219] width 14 height 13
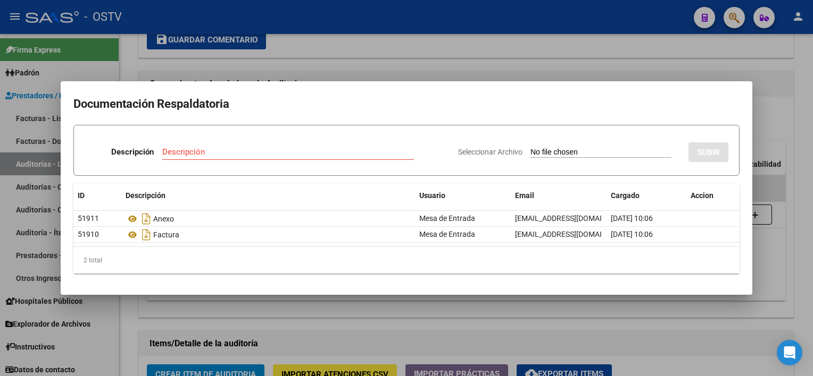
click at [250, 315] on div at bounding box center [406, 188] width 813 height 376
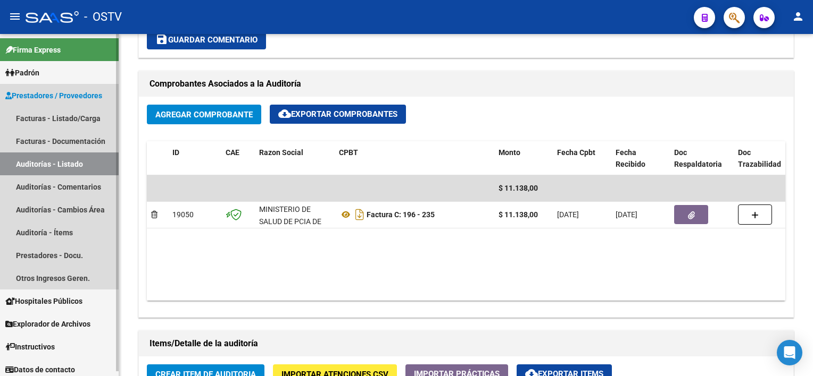
click at [36, 160] on link "Auditorías - Listado" at bounding box center [59, 164] width 119 height 23
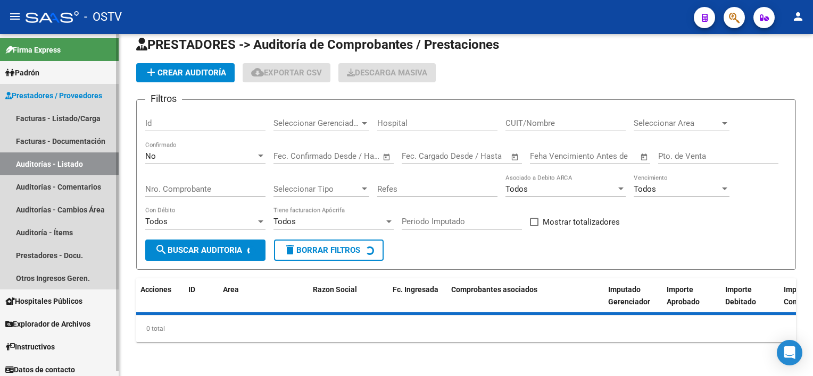
scroll to position [13, 0]
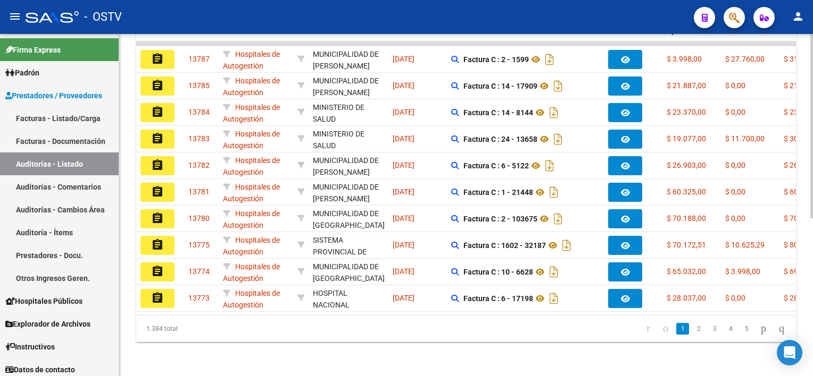
click at [203, 189] on div "13781" at bounding box center [201, 192] width 26 height 12
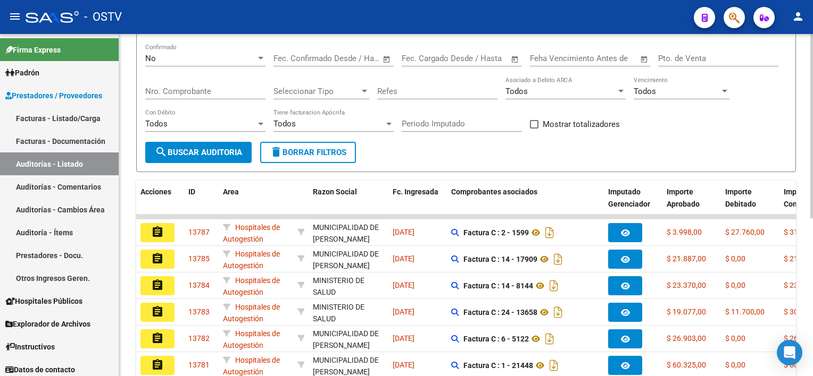
scroll to position [0, 0]
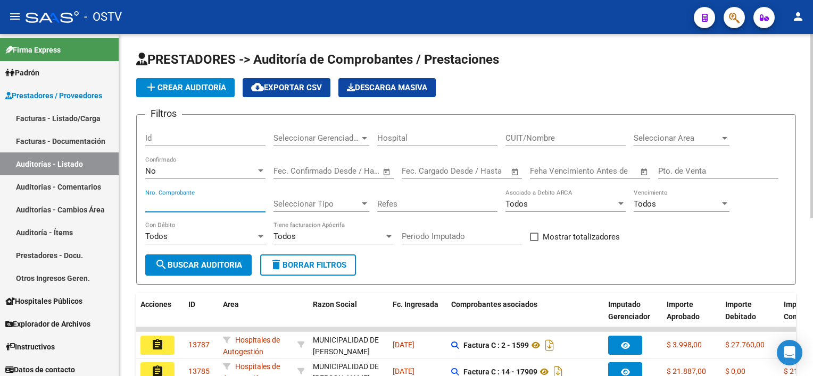
click at [200, 207] on input "Nro. Comprobante" at bounding box center [205, 204] width 120 height 10
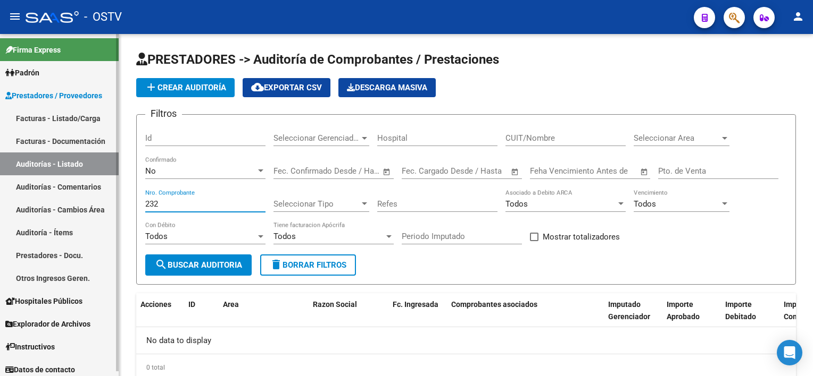
type input "232"
click at [48, 117] on link "Facturas - Listado/Carga" at bounding box center [59, 118] width 119 height 23
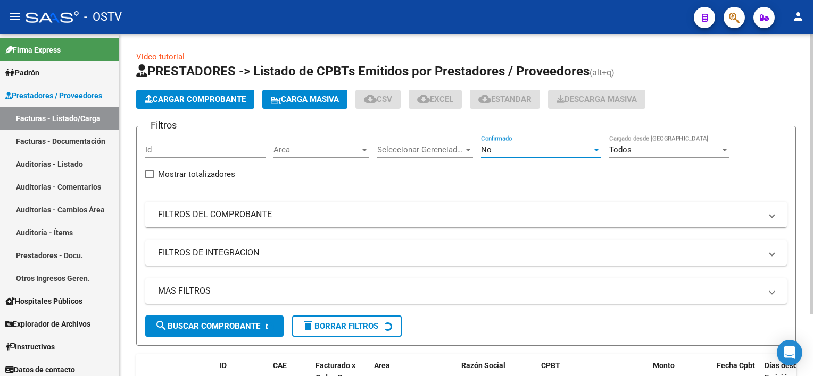
click at [515, 153] on div "No" at bounding box center [536, 150] width 111 height 10
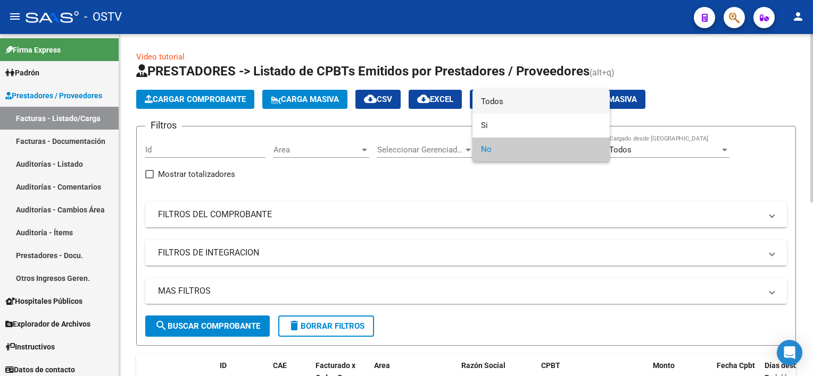
click at [499, 101] on span "Todos" at bounding box center [541, 102] width 120 height 24
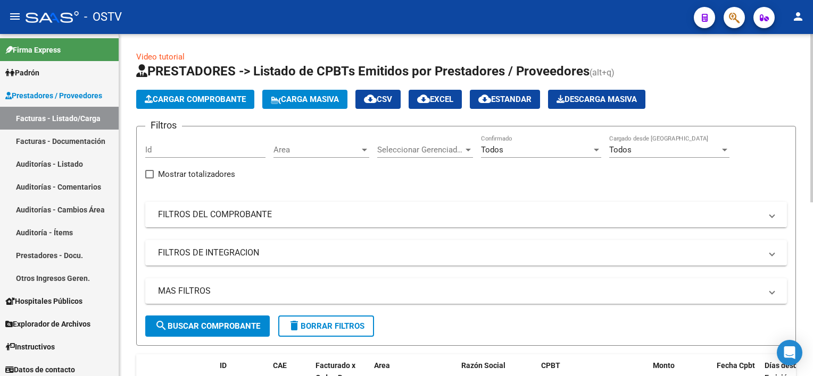
click at [231, 214] on mat-panel-title "FILTROS DEL COMPROBANTE" at bounding box center [459, 215] width 603 height 12
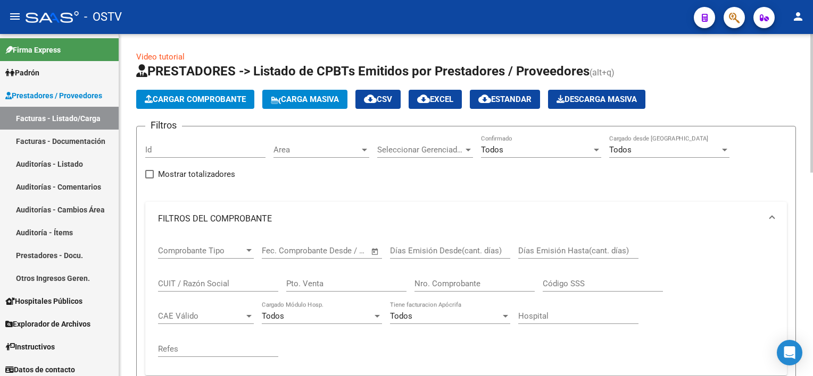
click at [436, 284] on input "Nro. Comprobante" at bounding box center [474, 284] width 120 height 10
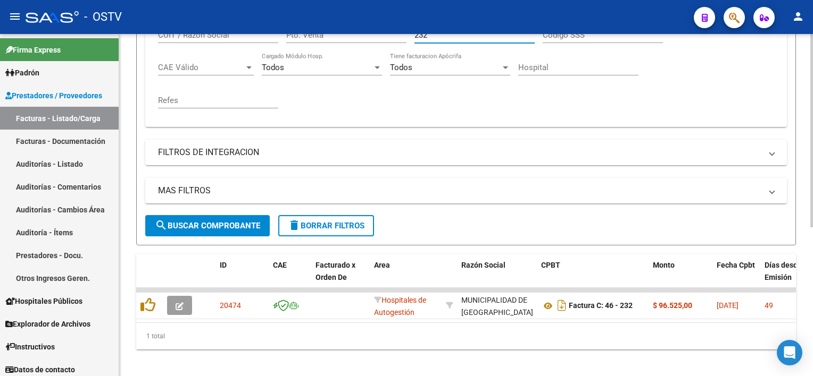
scroll to position [262, 0]
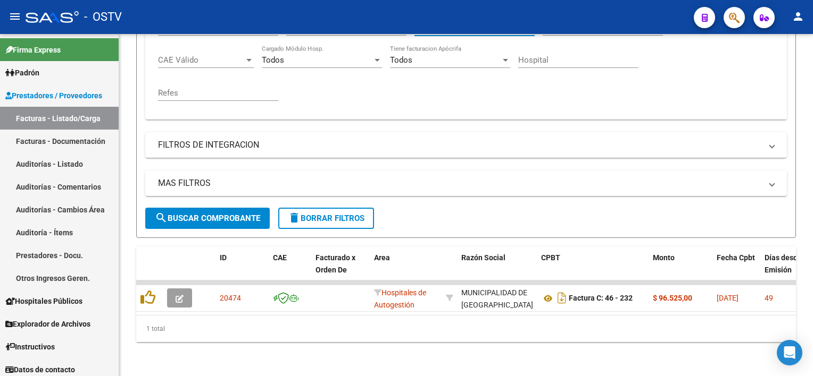
type input "232"
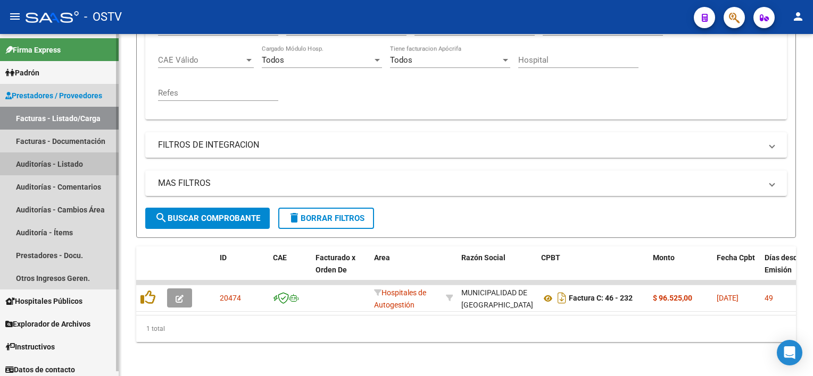
click at [67, 162] on link "Auditorías - Listado" at bounding box center [59, 164] width 119 height 23
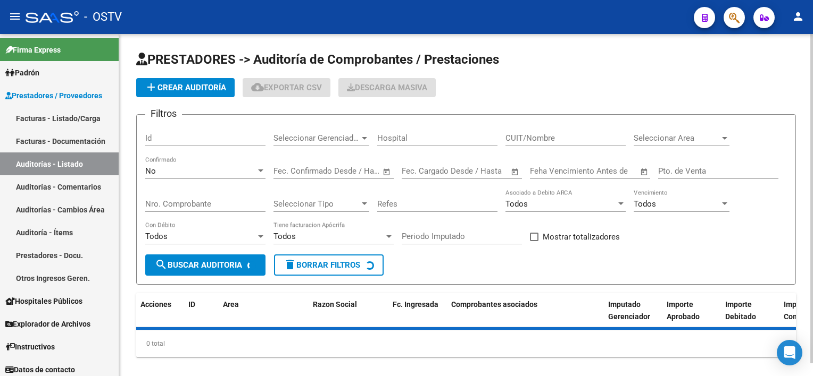
click at [223, 204] on input "Nro. Comprobante" at bounding box center [205, 204] width 120 height 10
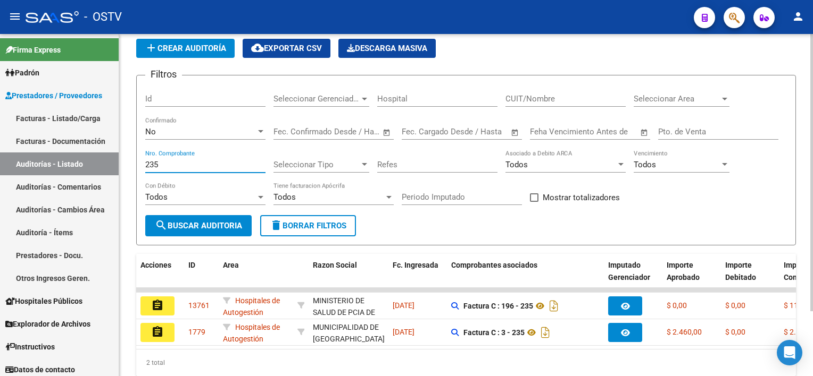
scroll to position [80, 0]
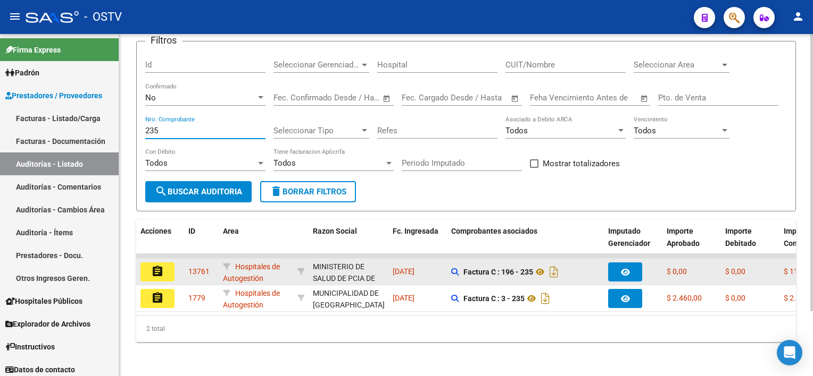
type input "235"
click at [162, 276] on datatable-body-cell "assignment" at bounding box center [160, 272] width 48 height 26
click at [161, 266] on mat-icon "assignment" at bounding box center [157, 271] width 13 height 13
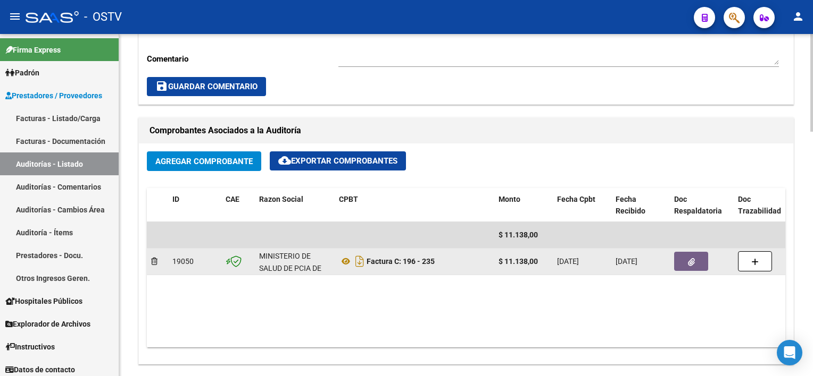
scroll to position [532, 0]
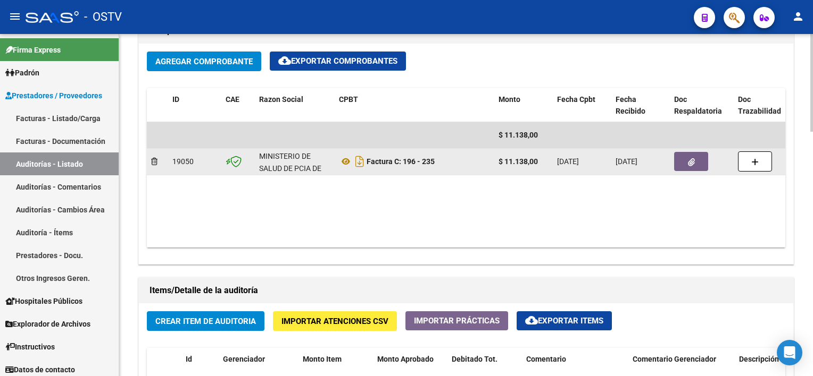
click at [687, 162] on button "button" at bounding box center [691, 161] width 34 height 19
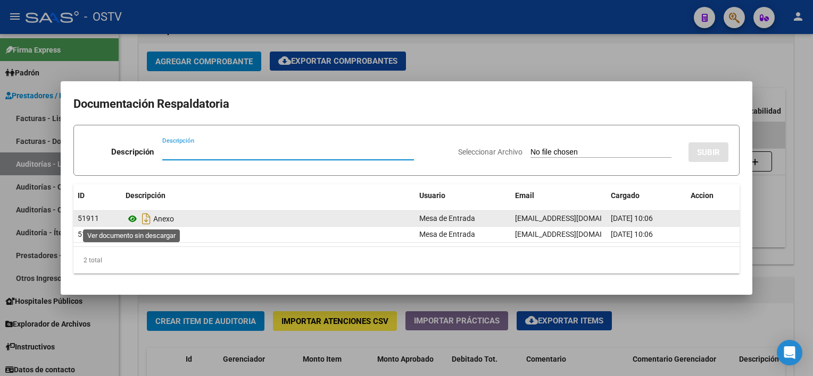
click at [130, 219] on icon at bounding box center [132, 219] width 14 height 13
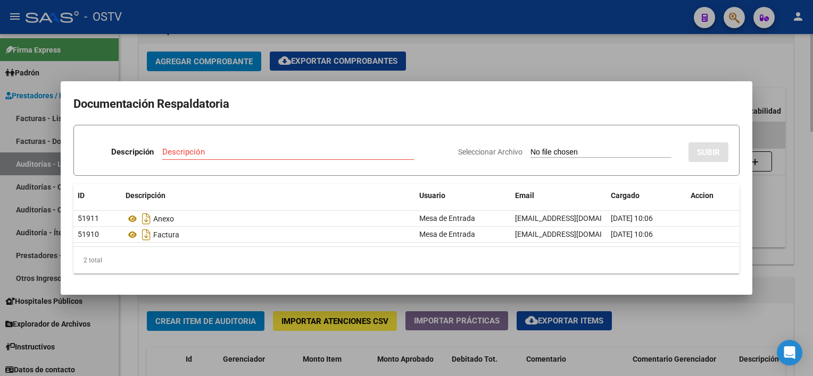
drag, startPoint x: 217, startPoint y: 308, endPoint x: 170, endPoint y: 291, distance: 49.6
click at [217, 307] on div at bounding box center [406, 188] width 813 height 376
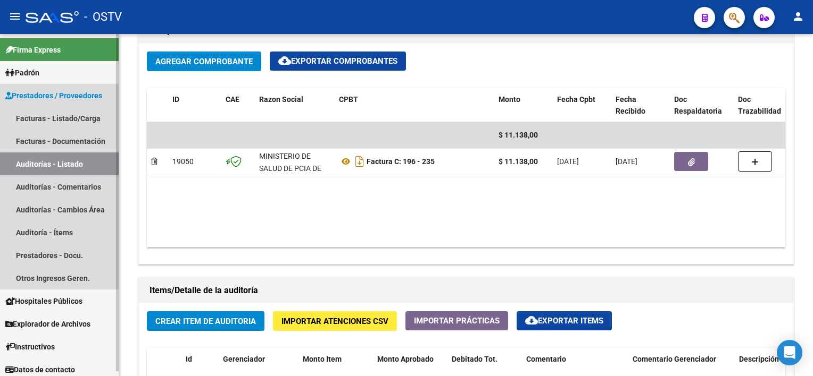
click at [43, 168] on link "Auditorías - Listado" at bounding box center [59, 164] width 119 height 23
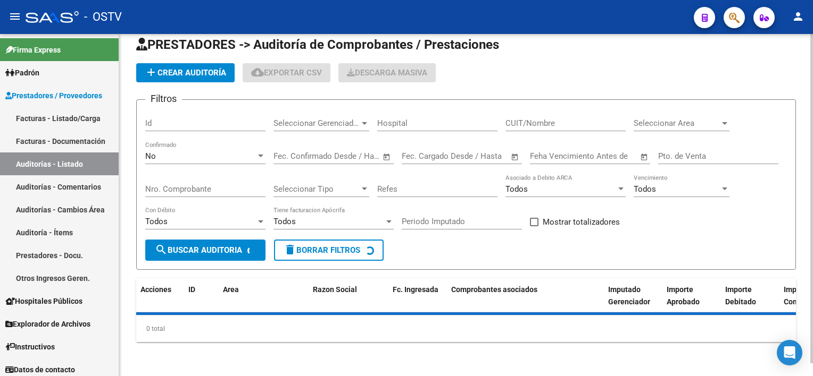
scroll to position [13, 0]
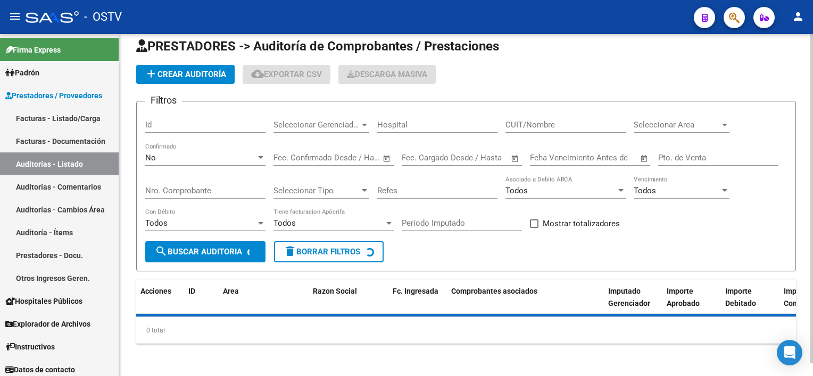
click at [192, 189] on input "Nro. Comprobante" at bounding box center [205, 191] width 120 height 10
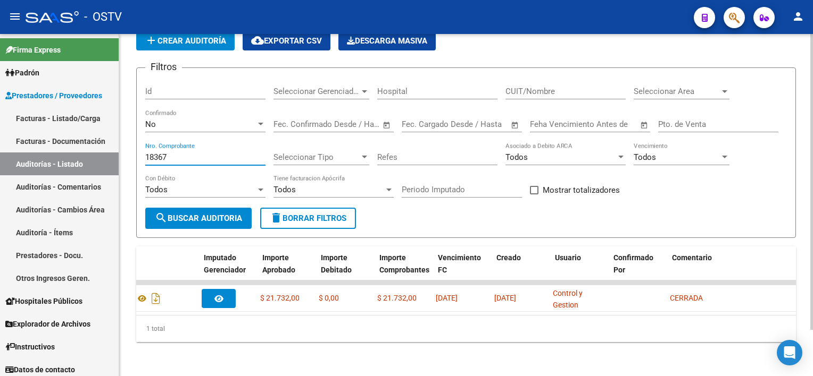
scroll to position [0, 0]
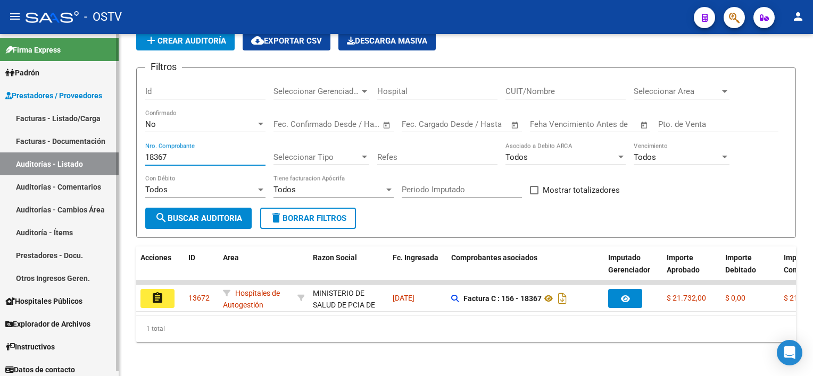
drag, startPoint x: 180, startPoint y: 151, endPoint x: 111, endPoint y: 143, distance: 69.6
click at [111, 143] on mat-sidenav-container "Firma Express Padrón Afiliados Empadronados Movimientos de Afiliados Padrón Ági…" at bounding box center [406, 205] width 813 height 342
drag, startPoint x: 152, startPoint y: 147, endPoint x: 103, endPoint y: 147, distance: 48.9
click at [103, 147] on mat-sidenav-container "Firma Express Padrón Afiliados Empadronados Movimientos de Afiliados Padrón Ági…" at bounding box center [406, 205] width 813 height 342
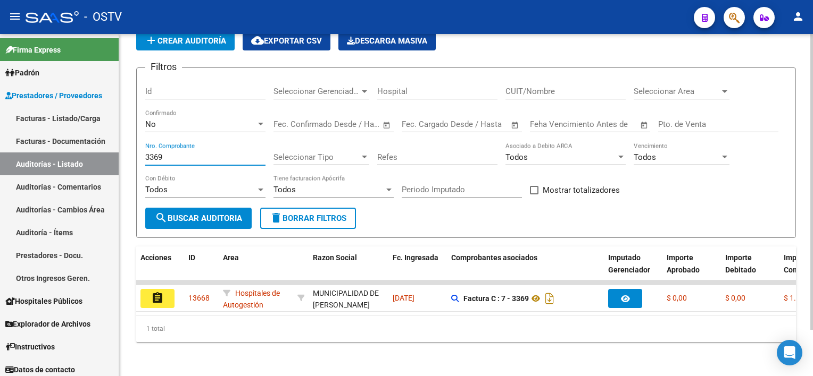
drag, startPoint x: 174, startPoint y: 151, endPoint x: 131, endPoint y: 145, distance: 43.5
click at [131, 145] on div "PRESTADORES -> Auditoría de Comprobantes / Prestaciones add Crear Auditoría clo…" at bounding box center [465, 181] width 693 height 389
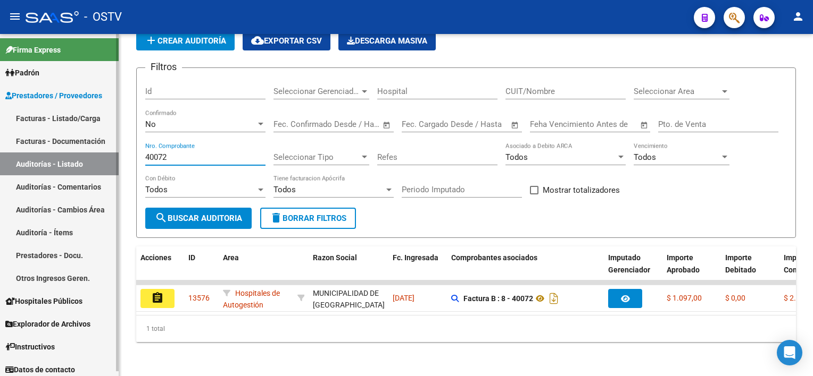
drag, startPoint x: 122, startPoint y: 147, endPoint x: 102, endPoint y: 145, distance: 20.8
click at [102, 145] on mat-sidenav-container "Firma Express Padrón Afiliados Empadronados Movimientos de Afiliados Padrón Ági…" at bounding box center [406, 205] width 813 height 342
type input "237"
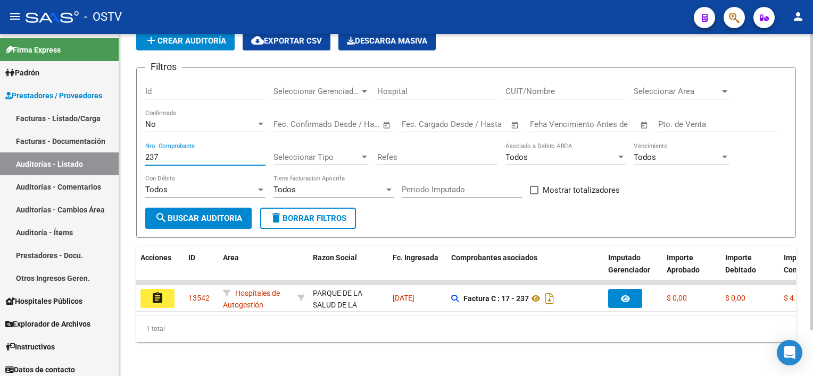
click at [298, 214] on span "delete Borrar Filtros" at bounding box center [308, 219] width 77 height 10
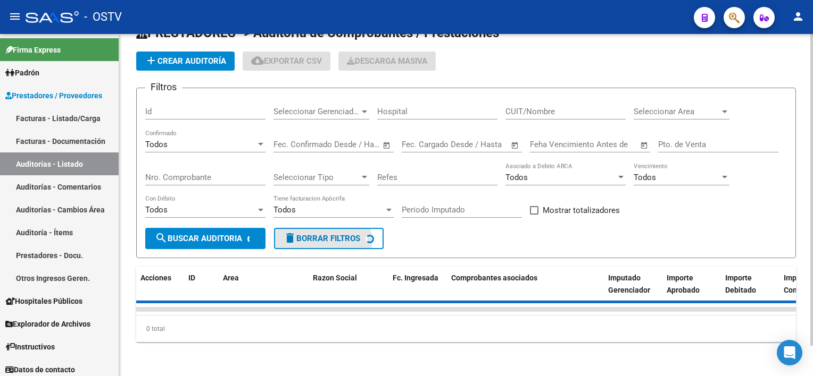
scroll to position [33, 0]
click at [210, 56] on span "add Crear Auditoría" at bounding box center [185, 61] width 81 height 10
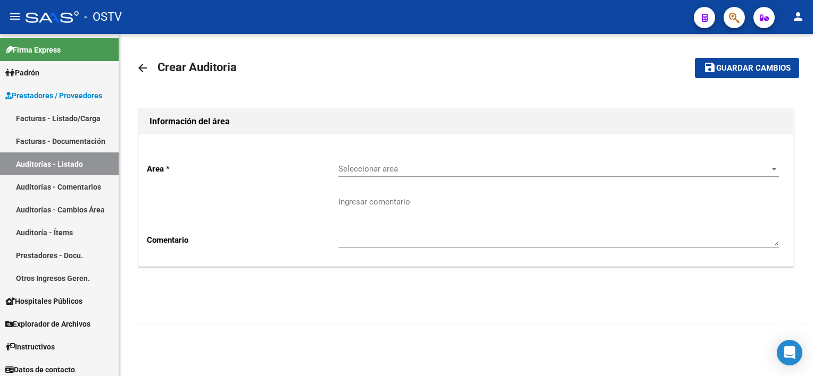
click at [428, 171] on span "Seleccionar area" at bounding box center [553, 169] width 431 height 10
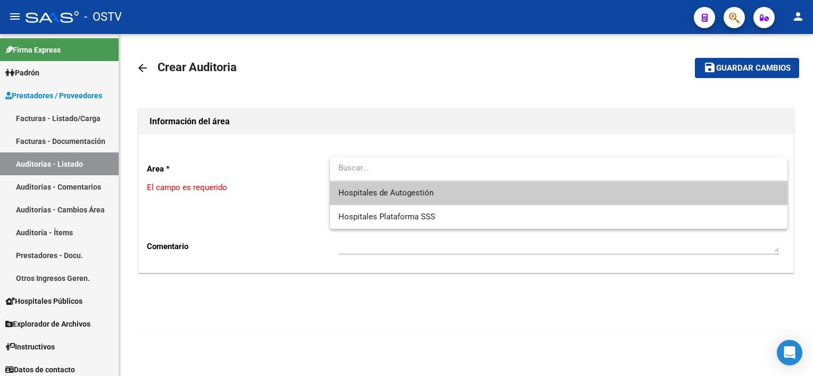
click at [425, 188] on span "Hospitales de Autogestión" at bounding box center [385, 193] width 95 height 10
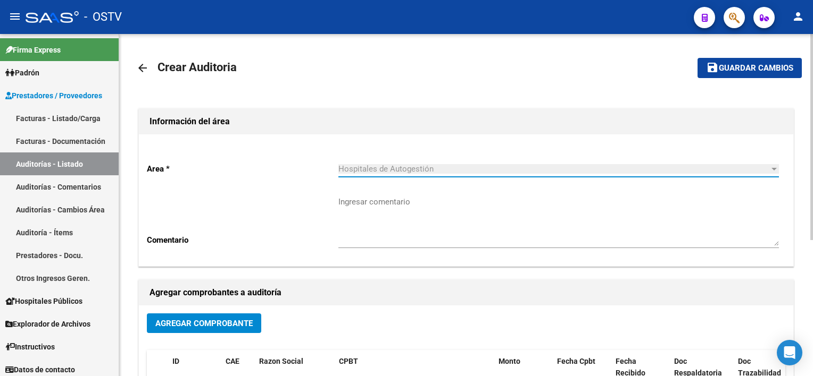
click at [217, 317] on button "Agregar Comprobante" at bounding box center [204, 324] width 114 height 20
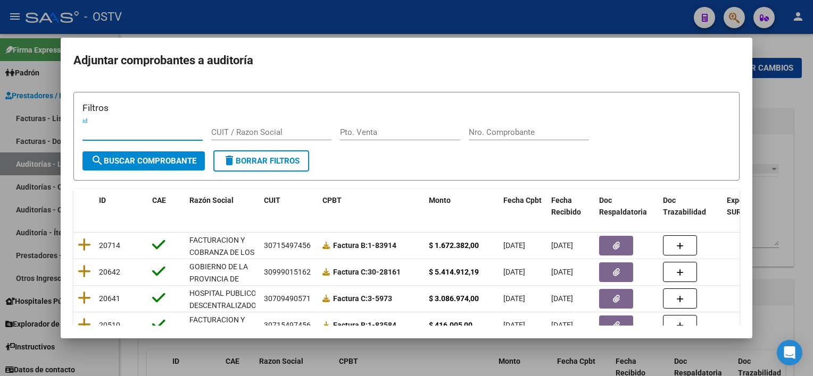
click at [524, 134] on input "Nro. Comprobante" at bounding box center [528, 133] width 120 height 10
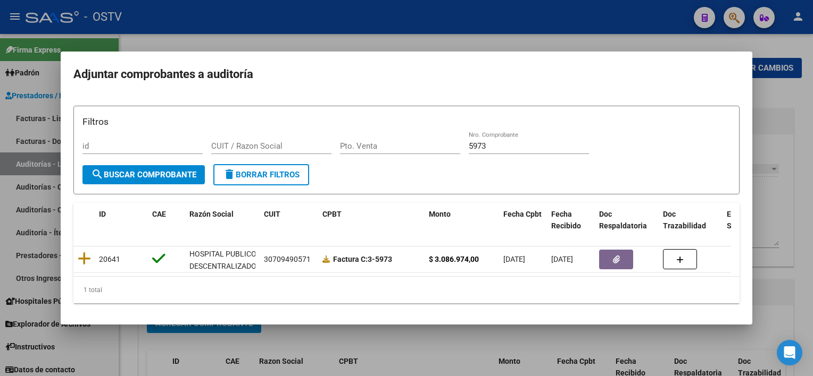
click at [499, 145] on div "5973 Nro. Comprobante" at bounding box center [528, 146] width 120 height 16
drag, startPoint x: 493, startPoint y: 141, endPoint x: 428, endPoint y: 134, distance: 65.3
click at [430, 134] on div "Filtros id CUIT / Razon Social Pto. Venta 5973 Nro. Comprobante" at bounding box center [406, 139] width 648 height 49
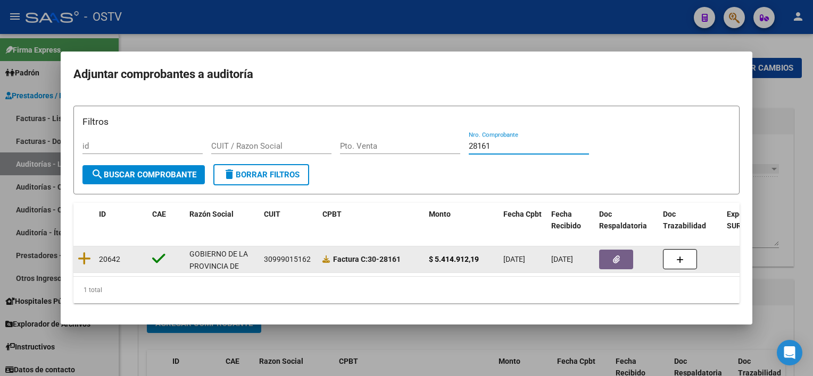
click at [621, 264] on button "button" at bounding box center [616, 260] width 34 height 20
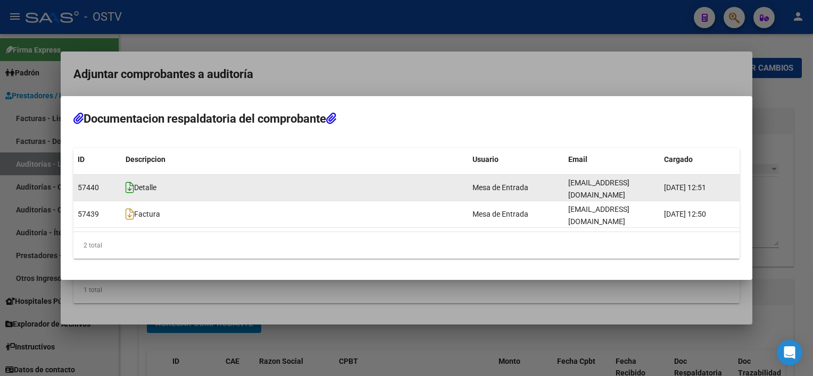
click at [130, 193] on icon at bounding box center [129, 188] width 9 height 12
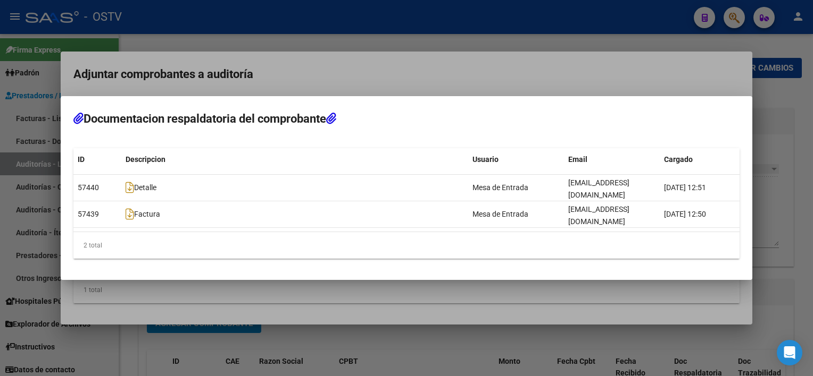
click at [483, 296] on div at bounding box center [406, 188] width 813 height 376
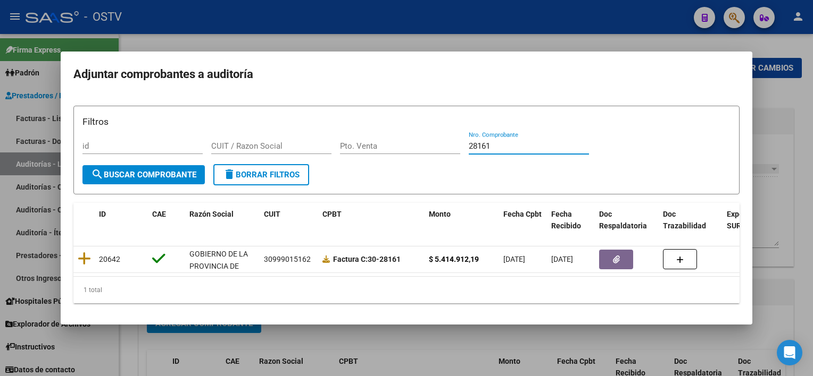
drag, startPoint x: 501, startPoint y: 145, endPoint x: 412, endPoint y: 137, distance: 89.2
click at [415, 135] on div "Filtros id CUIT / Razon Social Pto. Venta 28161 Nro. Comprobante" at bounding box center [406, 139] width 648 height 49
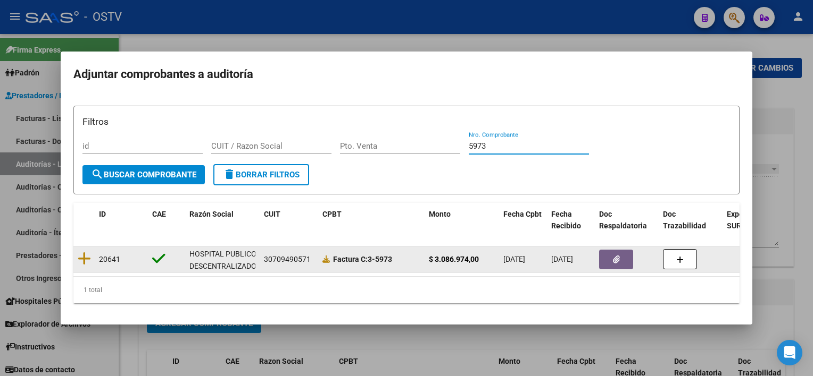
type input "5973"
click at [617, 256] on icon "button" at bounding box center [616, 260] width 7 height 8
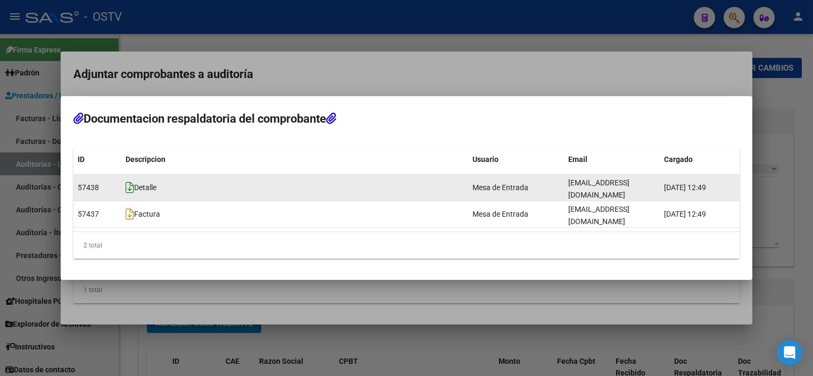
click at [130, 194] on icon at bounding box center [129, 188] width 9 height 12
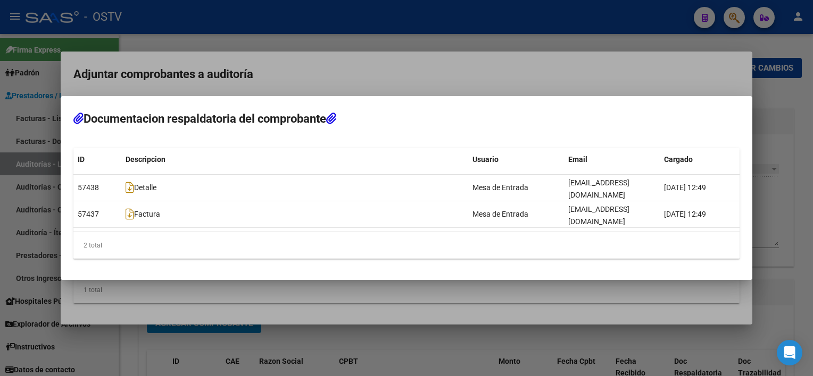
drag, startPoint x: 395, startPoint y: 297, endPoint x: 390, endPoint y: 294, distance: 6.1
click at [395, 298] on div at bounding box center [406, 188] width 813 height 376
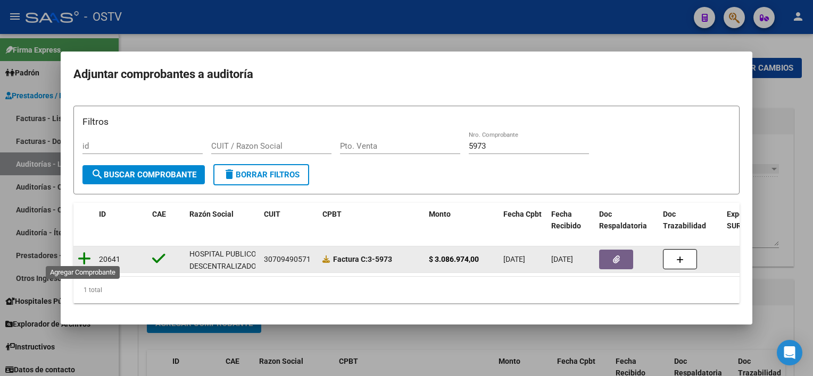
click at [80, 257] on icon at bounding box center [84, 259] width 13 height 15
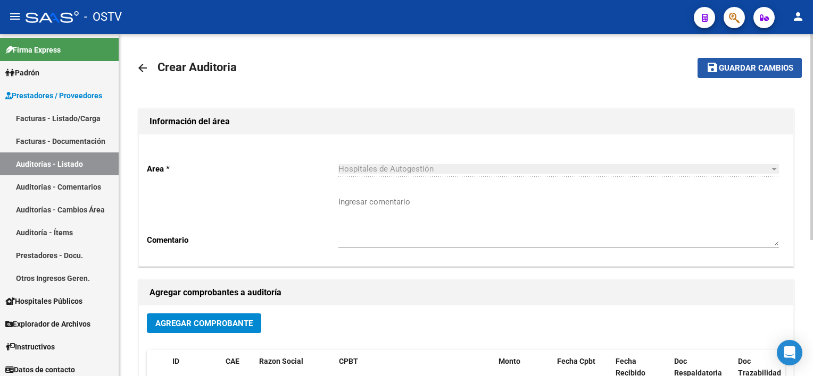
click at [761, 69] on span "Guardar cambios" at bounding box center [755, 69] width 74 height 10
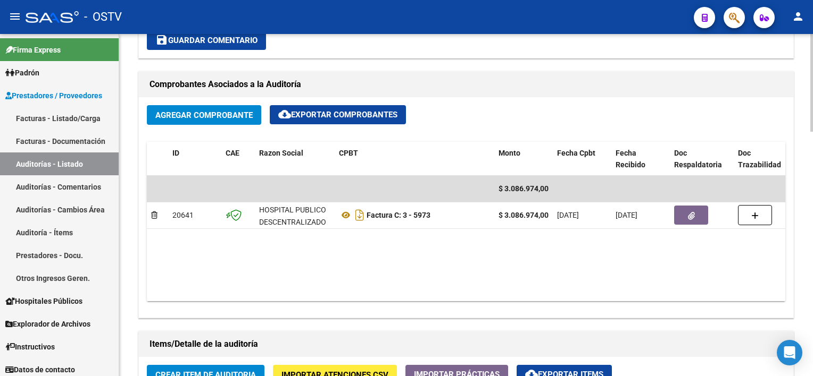
scroll to position [479, 0]
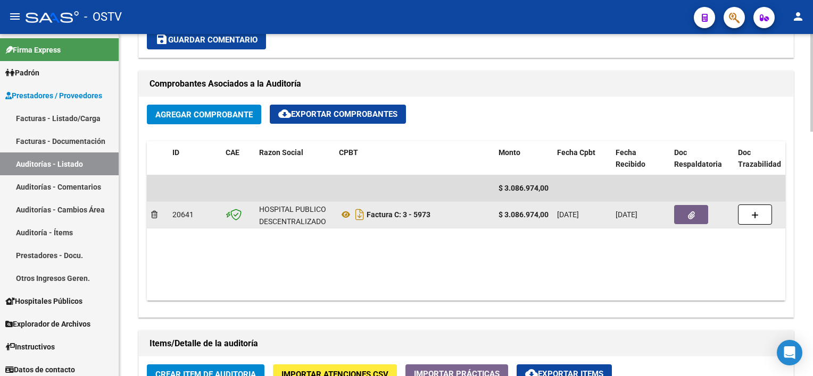
click at [685, 213] on button "button" at bounding box center [691, 214] width 34 height 19
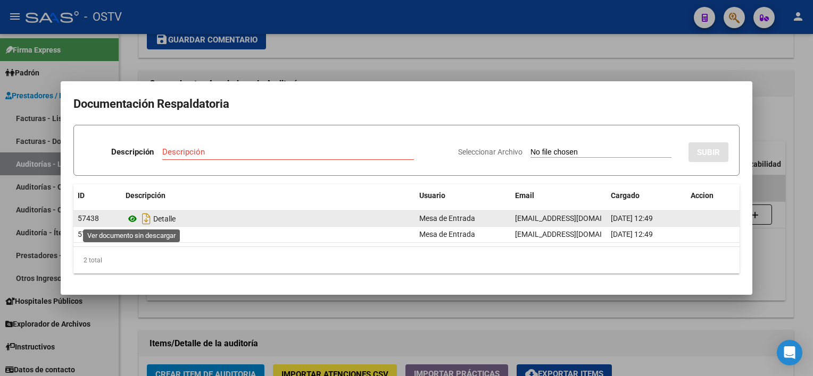
click at [130, 217] on icon at bounding box center [132, 219] width 14 height 13
